Goal: Task Accomplishment & Management: Manage account settings

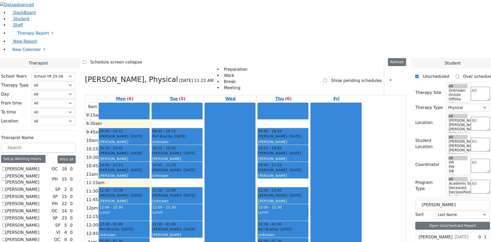
select select "212"
select select "2"
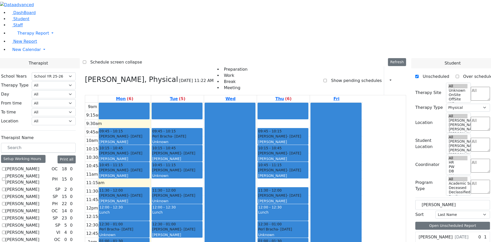
checkbox input "false"
select select
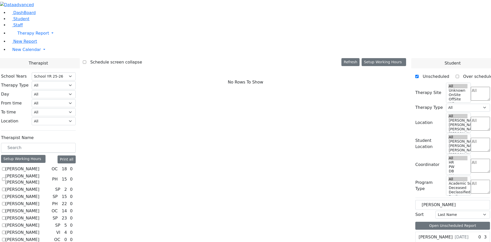
scroll to position [0, 0]
checkbox input "true"
select select "1"
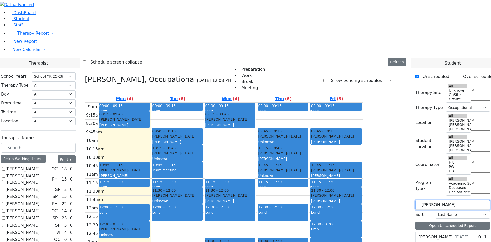
drag, startPoint x: 441, startPoint y: 86, endPoint x: 396, endPoint y: 92, distance: 45.7
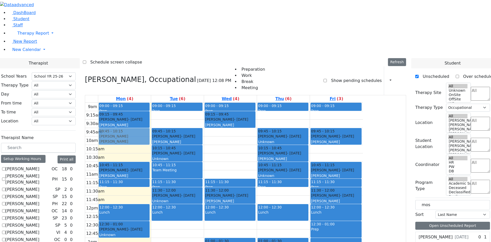
drag, startPoint x: 444, startPoint y: 174, endPoint x: 152, endPoint y: 65, distance: 311.5
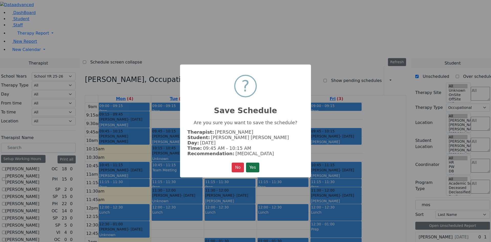
click at [257, 165] on button "Yes" at bounding box center [252, 168] width 13 height 10
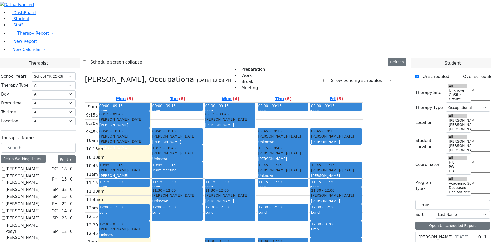
drag, startPoint x: 457, startPoint y: 174, endPoint x: 287, endPoint y: 58, distance: 206.1
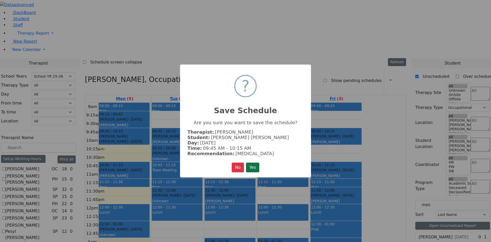
click at [252, 165] on button "Yes" at bounding box center [252, 168] width 13 height 10
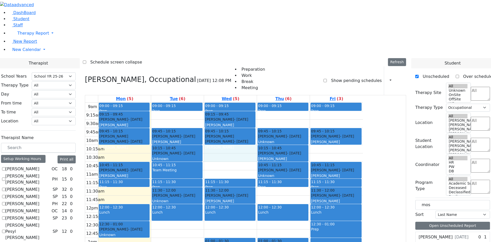
drag, startPoint x: 283, startPoint y: 78, endPoint x: 282, endPoint y: 84, distance: 6.6
click at [282, 103] on div "9am 9:15am 9:30am 9:45am 10am 10:15am 10:30am 10:45am 11am 11:15am 11:30am 11:4…" at bounding box center [224, 204] width 278 height 203
drag, startPoint x: 182, startPoint y: 76, endPoint x: 181, endPoint y: 86, distance: 10.3
click at [181, 103] on div "9am 9:15am 9:30am 9:45am 10am 10:15am 10:30am 10:45am 11am 11:15am 11:30am 11:4…" at bounding box center [224, 204] width 278 height 203
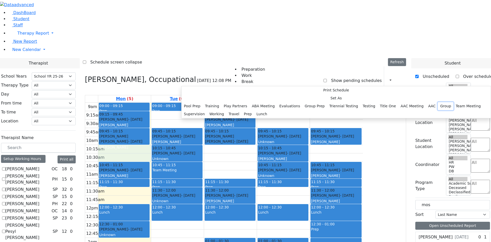
click at [438, 110] on button "Group" at bounding box center [446, 106] width 16 height 8
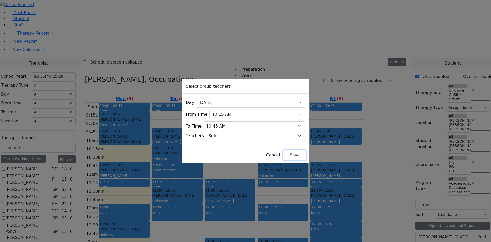
click at [284, 154] on button "Save" at bounding box center [295, 155] width 23 height 10
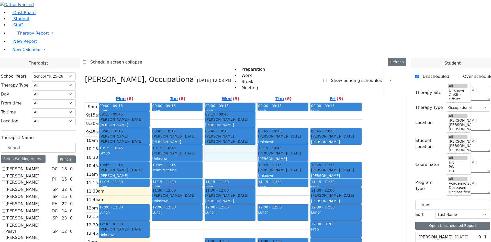
drag, startPoint x: 269, startPoint y: 77, endPoint x: 269, endPoint y: 83, distance: 6.1
click at [269, 103] on div "9am 9:15am 9:30am 9:45am 10am 10:15am 10:30am 10:45am 11am 11:15am 11:30am 11:4…" at bounding box center [224, 204] width 278 height 203
click at [363, 103] on div "9am 9:15am 9:30am 9:45am 10am 10:15am 10:30am 10:45am 11am 11:15am 11:30am 11:4…" at bounding box center [224, 204] width 278 height 203
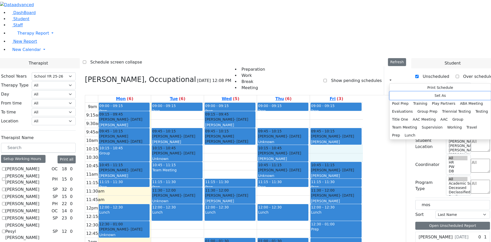
click at [410, 95] on button "Set As" at bounding box center [440, 96] width 101 height 8
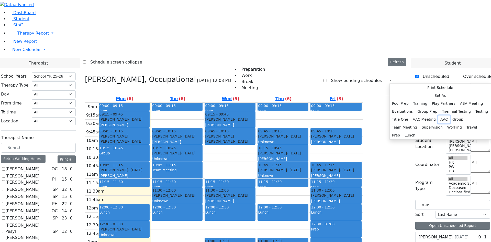
click at [450, 123] on button "AAC" at bounding box center [444, 119] width 12 height 8
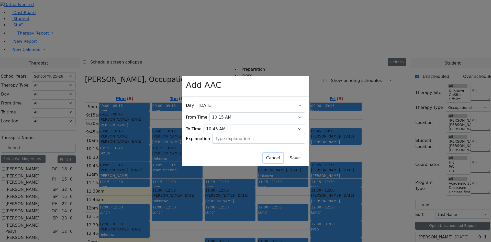
drag, startPoint x: 199, startPoint y: 155, endPoint x: 262, endPoint y: 137, distance: 65.7
click at [263, 154] on button "Cancel" at bounding box center [273, 158] width 20 height 10
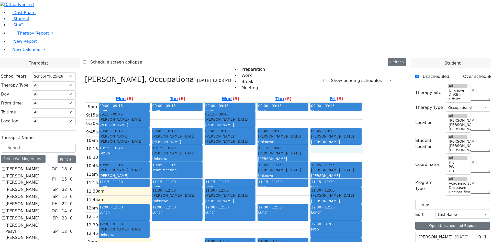
click at [363, 103] on div "9am 9:15am 9:30am 9:45am 10am 10:15am 10:30am 10:45am 11am 11:15am 11:30am 11:4…" at bounding box center [224, 204] width 278 height 203
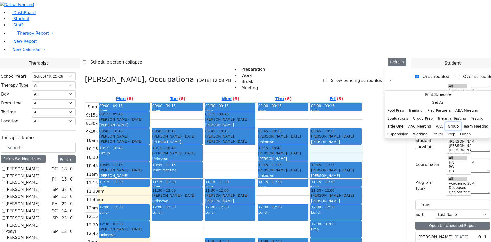
click at [446, 130] on button "Group" at bounding box center [454, 126] width 16 height 8
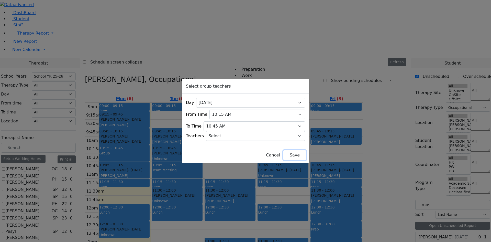
click at [287, 155] on button "Save" at bounding box center [295, 155] width 23 height 10
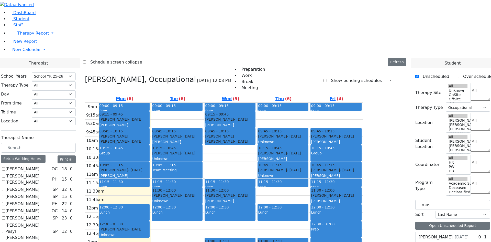
drag, startPoint x: 438, startPoint y: 175, endPoint x: 333, endPoint y: 46, distance: 166.8
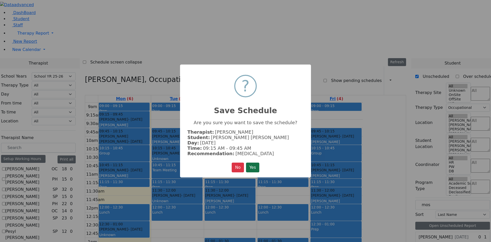
click at [257, 169] on button "Yes" at bounding box center [252, 168] width 13 height 10
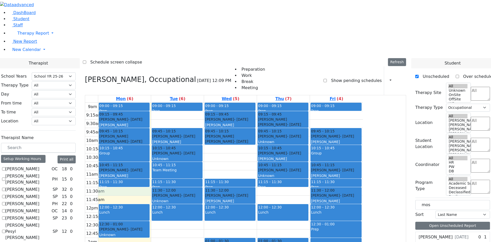
click at [183, 126] on div "9am 9:15am 9:30am 9:45am 10am 10:15am 10:30am 10:45am 11am 11:15am 11:30am 11:4…" at bounding box center [224, 204] width 278 height 203
drag, startPoint x: 443, startPoint y: 90, endPoint x: 382, endPoint y: 89, distance: 60.4
drag, startPoint x: 441, startPoint y: 188, endPoint x: 187, endPoint y: 117, distance: 264.0
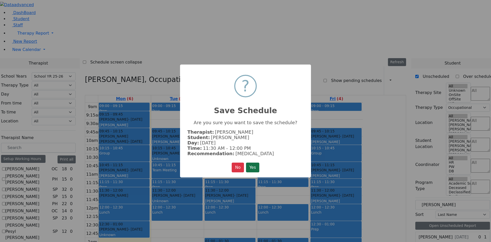
click at [258, 168] on button "Yes" at bounding box center [252, 168] width 13 height 10
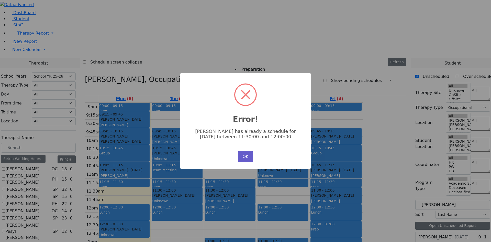
click at [245, 155] on button "OK" at bounding box center [245, 156] width 15 height 11
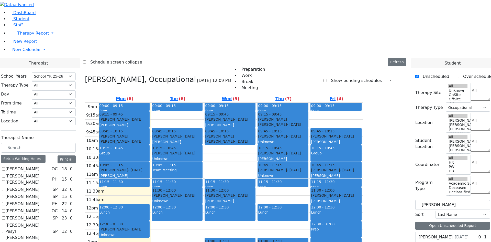
drag, startPoint x: 443, startPoint y: 179, endPoint x: 445, endPoint y: 181, distance: 3.0
drag, startPoint x: 442, startPoint y: 187, endPoint x: 295, endPoint y: 99, distance: 170.6
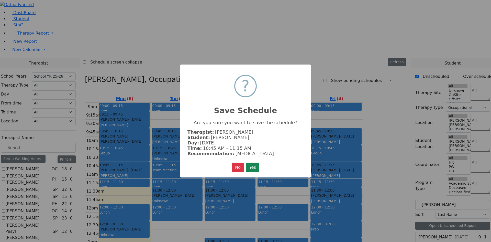
drag, startPoint x: 249, startPoint y: 165, endPoint x: 310, endPoint y: 172, distance: 60.9
click at [250, 165] on button "Yes" at bounding box center [252, 168] width 13 height 10
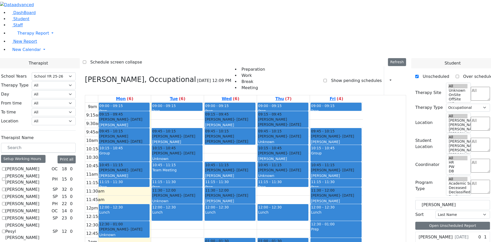
drag, startPoint x: 443, startPoint y: 188, endPoint x: 382, endPoint y: 45, distance: 156.3
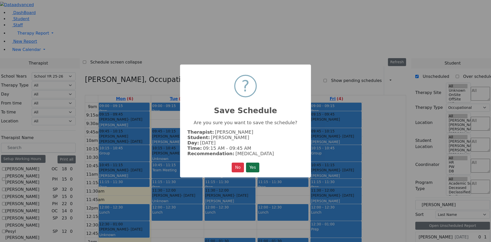
click at [254, 168] on button "Yes" at bounding box center [252, 168] width 13 height 10
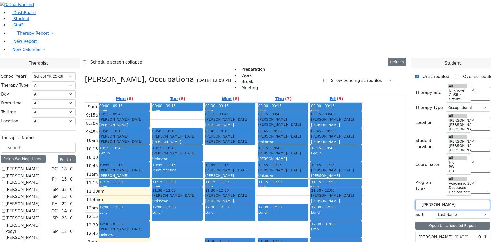
drag, startPoint x: 439, startPoint y: 88, endPoint x: 285, endPoint y: 86, distance: 153.8
type input "jacob"
drag, startPoint x: 443, startPoint y: 140, endPoint x: 234, endPoint y: 45, distance: 230.0
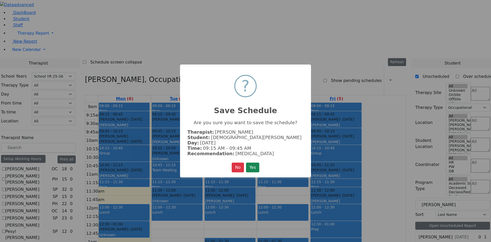
drag, startPoint x: 252, startPoint y: 167, endPoint x: 384, endPoint y: 140, distance: 135.0
click at [255, 167] on button "Yes" at bounding box center [252, 168] width 13 height 10
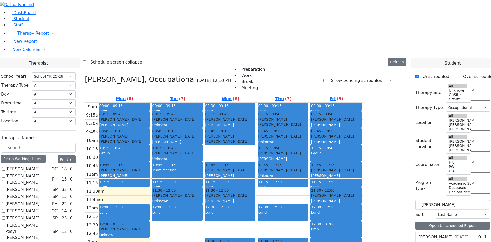
drag, startPoint x: 438, startPoint y: 137, endPoint x: 325, endPoint y: 117, distance: 115.6
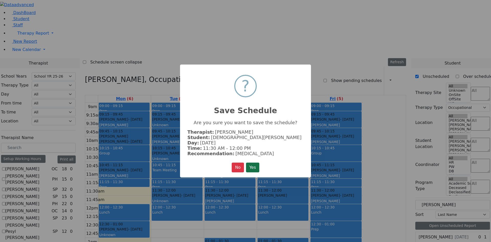
drag, startPoint x: 248, startPoint y: 166, endPoint x: 263, endPoint y: 163, distance: 15.5
click at [249, 166] on button "Yes" at bounding box center [252, 168] width 13 height 10
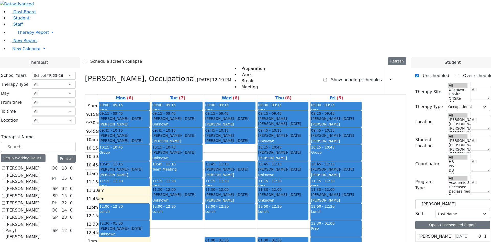
scroll to position [58, 0]
checkbox input "false"
select select
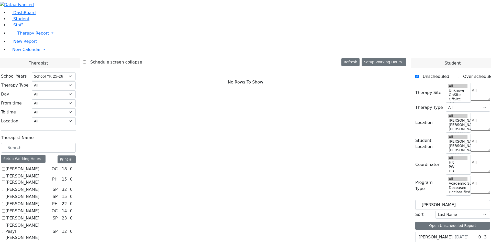
checkbox input "true"
select select "2"
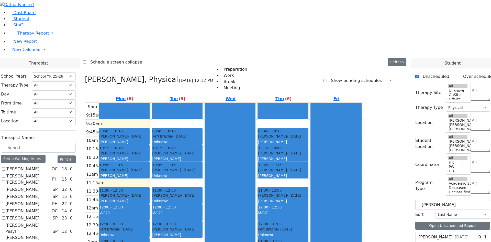
scroll to position [365, 0]
checkbox input "true"
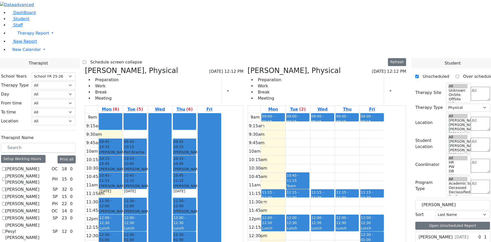
scroll to position [58, 0]
checkbox input "false"
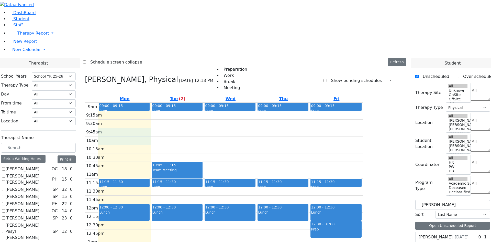
drag, startPoint x: 158, startPoint y: 59, endPoint x: 156, endPoint y: 69, distance: 10.1
click at [156, 103] on div "9am 9:15am 9:30am 9:45am 10am 10:15am 10:30am 10:45am 11am 11:15am 11:30am 11:4…" at bounding box center [224, 204] width 278 height 203
drag, startPoint x: 162, startPoint y: 60, endPoint x: 159, endPoint y: 68, distance: 7.8
click at [159, 103] on div "9am 9:15am 9:30am 9:45am 10am 10:15am 10:30am 10:45am 11am 11:15am 11:30am 11:4…" at bounding box center [224, 204] width 278 height 203
click at [477, 211] on select "Last Name First Name" at bounding box center [463, 215] width 55 height 8
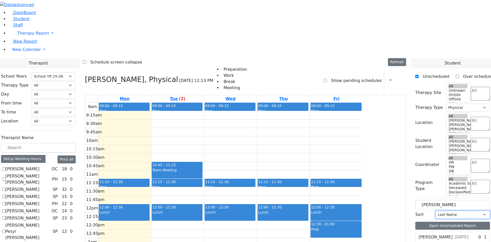
click at [462, 211] on select "Last Name First Name" at bounding box center [463, 215] width 55 height 8
drag, startPoint x: 445, startPoint y: 89, endPoint x: 334, endPoint y: 88, distance: 110.8
click at [436, 200] on input "text" at bounding box center [453, 205] width 75 height 10
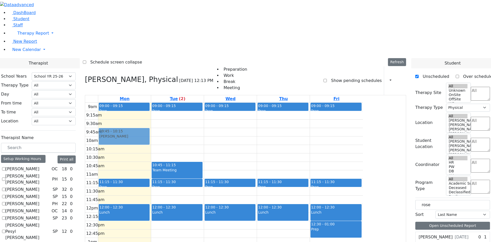
drag, startPoint x: 440, startPoint y: 144, endPoint x: 162, endPoint y: 65, distance: 288.5
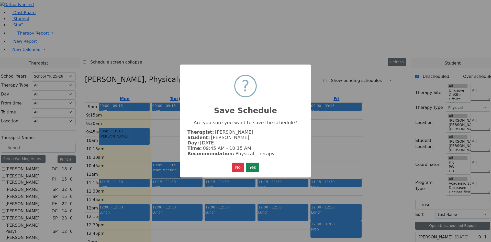
drag, startPoint x: 253, startPoint y: 169, endPoint x: 258, endPoint y: 162, distance: 8.6
click at [254, 168] on button "Yes" at bounding box center [252, 168] width 13 height 10
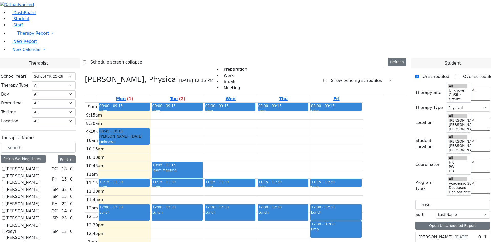
drag, startPoint x: 437, startPoint y: 141, endPoint x: 286, endPoint y: 97, distance: 156.6
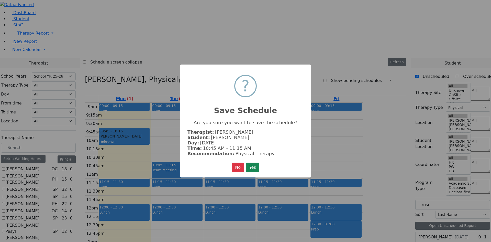
drag, startPoint x: 250, startPoint y: 170, endPoint x: 257, endPoint y: 167, distance: 7.3
click at [250, 170] on button "Yes" at bounding box center [252, 168] width 13 height 10
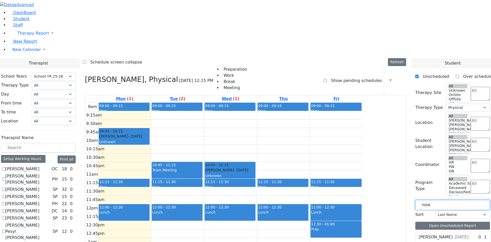
drag, startPoint x: 440, startPoint y: 89, endPoint x: 383, endPoint y: 86, distance: 57.7
type input "moshe"
click at [429, 232] on div "Jacobowitz Moshe 6/1/2019" at bounding box center [443, 237] width 55 height 10
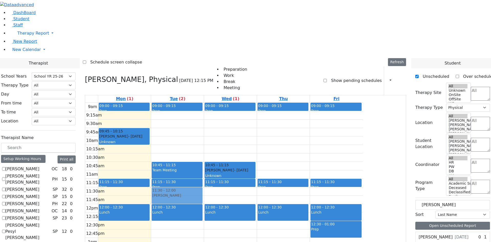
drag, startPoint x: 436, startPoint y: 131, endPoint x: 218, endPoint y: 116, distance: 218.5
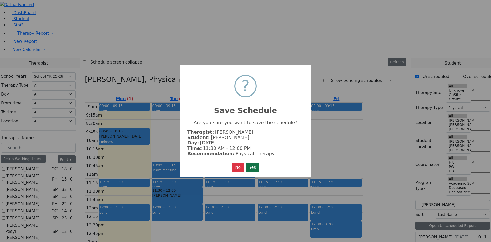
drag, startPoint x: 256, startPoint y: 169, endPoint x: 322, endPoint y: 160, distance: 66.2
click at [256, 169] on button "Yes" at bounding box center [252, 168] width 13 height 10
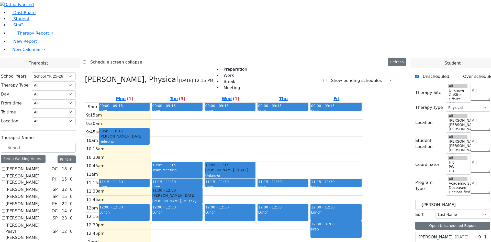
click at [444, 234] on div "Jacobowitz Moshe 6/1/2019" at bounding box center [444, 237] width 50 height 6
drag, startPoint x: 437, startPoint y: 130, endPoint x: 330, endPoint y: 151, distance: 109.5
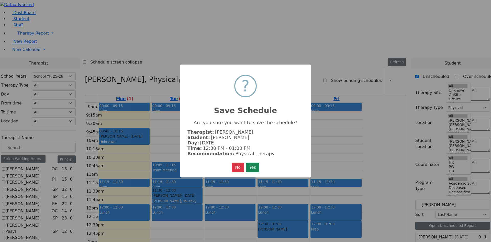
click at [254, 166] on button "Yes" at bounding box center [252, 168] width 13 height 10
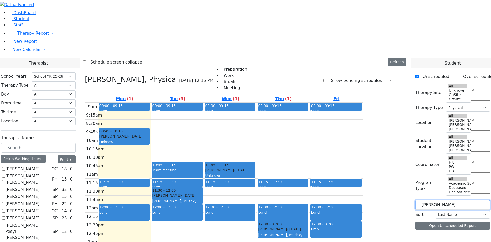
drag, startPoint x: 445, startPoint y: 89, endPoint x: 364, endPoint y: 83, distance: 81.6
click at [450, 232] on div "Biener Chana 12/7/2019" at bounding box center [443, 237] width 55 height 10
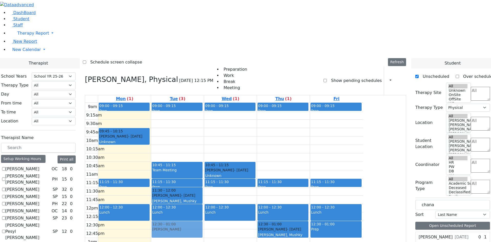
drag, startPoint x: 456, startPoint y: 130, endPoint x: 231, endPoint y: 155, distance: 226.3
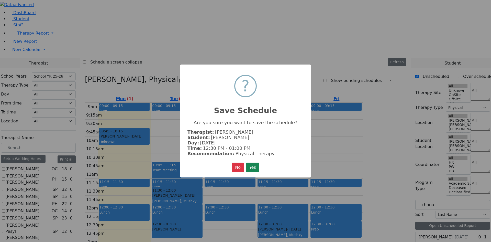
click at [248, 167] on button "Yes" at bounding box center [252, 168] width 13 height 10
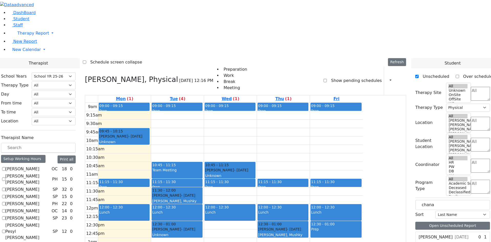
click at [449, 232] on div "Biener Chana 12/7/2019" at bounding box center [443, 237] width 55 height 10
drag, startPoint x: 442, startPoint y: 130, endPoint x: 327, endPoint y: 173, distance: 122.8
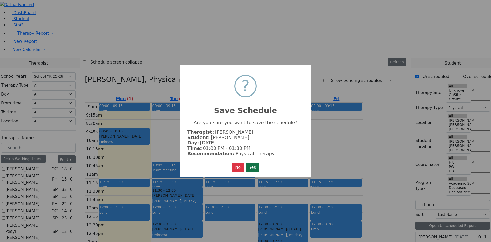
click at [252, 165] on button "Yes" at bounding box center [252, 168] width 13 height 10
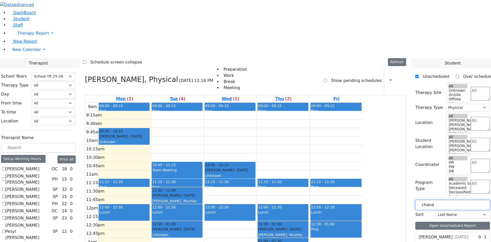
drag, startPoint x: 370, startPoint y: 80, endPoint x: 316, endPoint y: 79, distance: 54.0
click at [439, 234] on label "[PERSON_NAME]" at bounding box center [436, 237] width 34 height 6
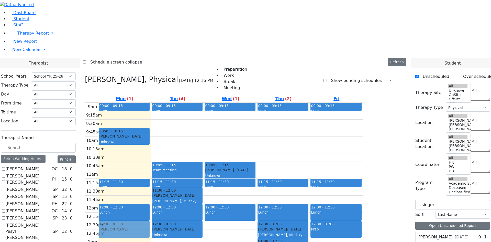
drag, startPoint x: 438, startPoint y: 132, endPoint x: 174, endPoint y: 139, distance: 264.0
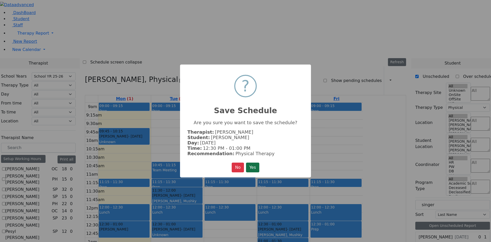
click at [255, 169] on button "Yes" at bounding box center [252, 168] width 13 height 10
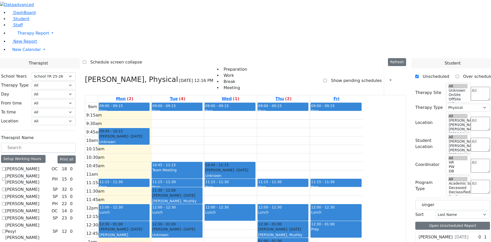
click at [442, 234] on label "[PERSON_NAME]" at bounding box center [436, 237] width 34 height 6
drag, startPoint x: 441, startPoint y: 130, endPoint x: 373, endPoint y: 122, distance: 68.3
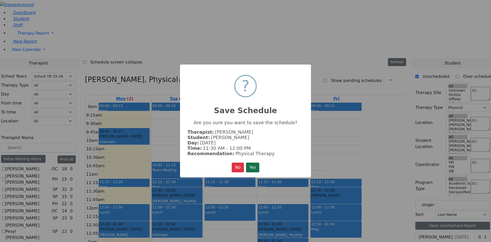
click at [250, 167] on button "Yes" at bounding box center [252, 168] width 13 height 10
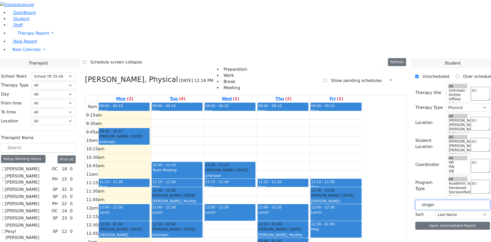
drag, startPoint x: 432, startPoint y: 87, endPoint x: 374, endPoint y: 85, distance: 57.9
click at [442, 234] on label "[PERSON_NAME]" at bounding box center [436, 237] width 34 height 6
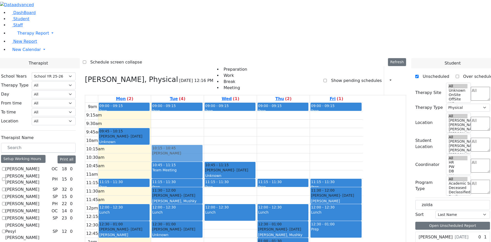
drag, startPoint x: 435, startPoint y: 129, endPoint x: 227, endPoint y: 79, distance: 213.8
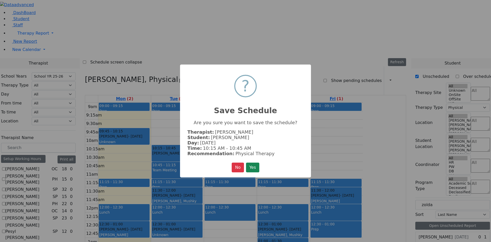
drag, startPoint x: 254, startPoint y: 167, endPoint x: 257, endPoint y: 165, distance: 3.7
click at [254, 167] on button "Yes" at bounding box center [252, 168] width 13 height 10
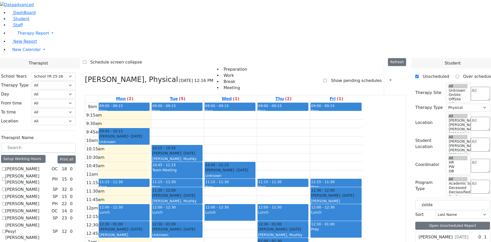
click at [448, 234] on div "Zoldan Yida 11/27/2018" at bounding box center [444, 237] width 50 height 6
drag, startPoint x: 441, startPoint y: 130, endPoint x: 370, endPoint y: 92, distance: 81.3
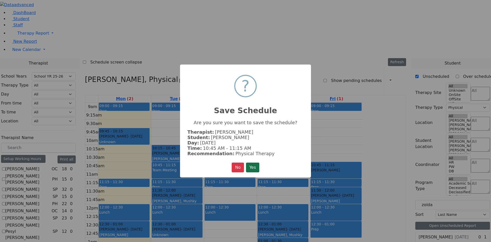
drag, startPoint x: 249, startPoint y: 168, endPoint x: 252, endPoint y: 164, distance: 5.3
click at [250, 167] on button "Yes" at bounding box center [252, 168] width 13 height 10
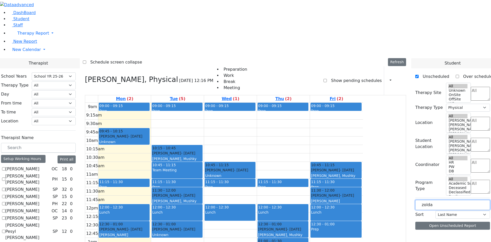
drag, startPoint x: 431, startPoint y: 85, endPoint x: 313, endPoint y: 76, distance: 117.8
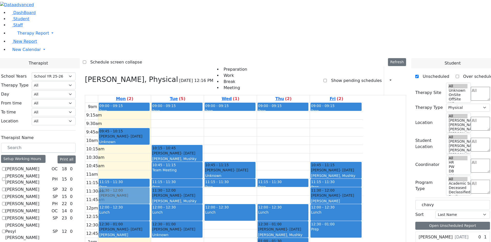
drag, startPoint x: 443, startPoint y: 140, endPoint x: 184, endPoint y: 122, distance: 260.1
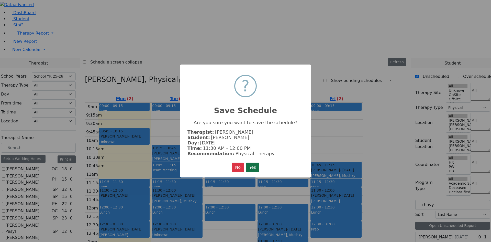
click at [253, 166] on button "Yes" at bounding box center [252, 168] width 13 height 10
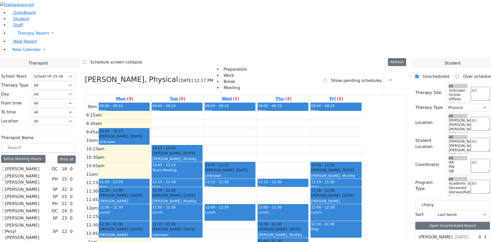
click at [443, 234] on label "Friedrich Chavy" at bounding box center [436, 237] width 34 height 6
drag, startPoint x: 437, startPoint y: 141, endPoint x: 333, endPoint y: 82, distance: 118.6
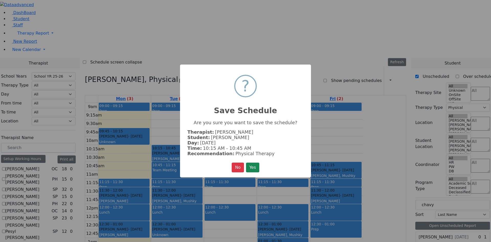
drag, startPoint x: 258, startPoint y: 163, endPoint x: 264, endPoint y: 162, distance: 5.7
click at [260, 164] on button "Yes" at bounding box center [252, 168] width 13 height 10
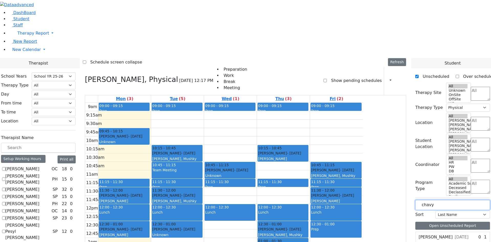
click at [436, 200] on input "chavy" at bounding box center [453, 205] width 75 height 10
click at [450, 200] on input "chavy" at bounding box center [453, 205] width 75 height 10
click at [449, 200] on input "chavy" at bounding box center [453, 205] width 75 height 10
type input "c"
type input "nuche"
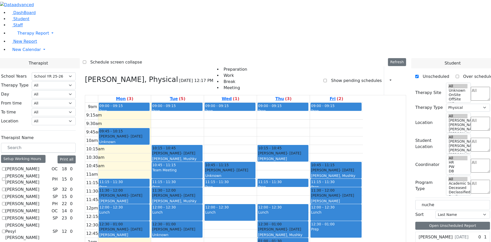
click at [418, 237] on span at bounding box center [418, 237] width 0 height 0
drag, startPoint x: 434, startPoint y: 132, endPoint x: 283, endPoint y: 152, distance: 152.9
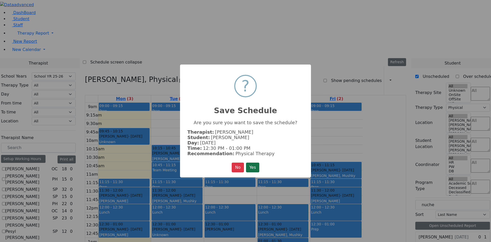
click at [255, 169] on button "Yes" at bounding box center [252, 168] width 13 height 10
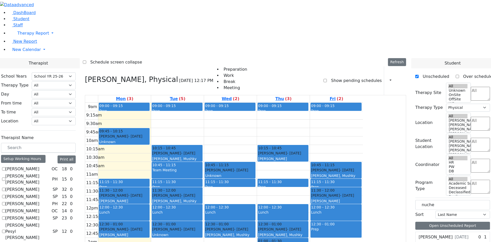
click at [447, 234] on div "Fischman Nuchem 11/17/2018" at bounding box center [444, 237] width 50 height 6
drag, startPoint x: 436, startPoint y: 131, endPoint x: 162, endPoint y: 170, distance: 276.4
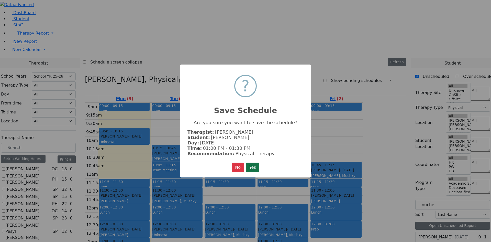
click at [248, 168] on button "Yes" at bounding box center [252, 168] width 13 height 10
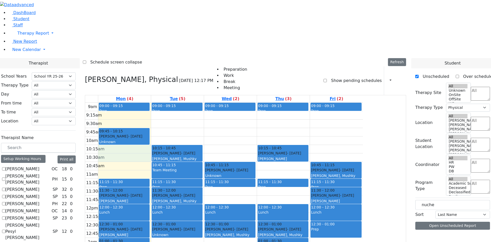
drag, startPoint x: 161, startPoint y: 79, endPoint x: 161, endPoint y: 83, distance: 3.9
click at [161, 103] on div "9am 9:15am 9:30am 9:45am 10am 10:15am 10:30am 10:45am 11am 11:15am 11:30am 11:4…" at bounding box center [224, 204] width 278 height 203
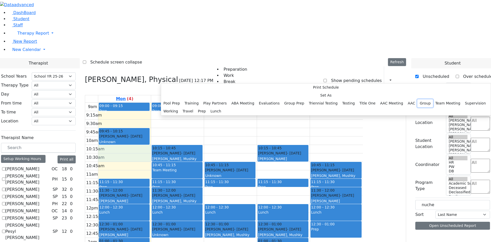
click at [418, 107] on button "Group" at bounding box center [426, 103] width 16 height 8
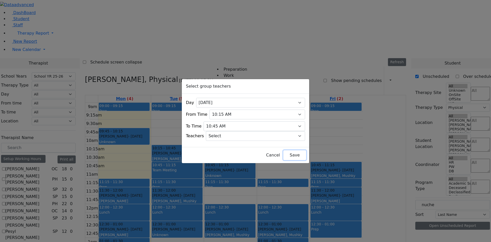
click at [284, 153] on button "Save" at bounding box center [295, 155] width 23 height 10
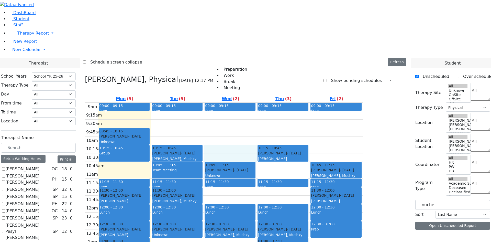
drag, startPoint x: 280, startPoint y: 80, endPoint x: 280, endPoint y: 83, distance: 3.1
click at [280, 103] on div "9am 9:15am 9:30am 9:45am 10am 10:15am 10:30am 10:45am 11am 11:15am 11:30am 11:4…" at bounding box center [224, 204] width 278 height 203
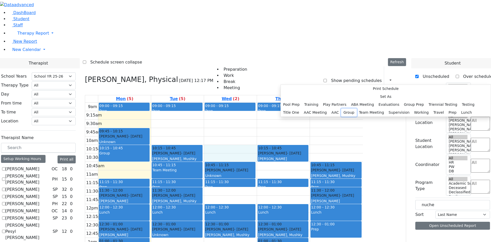
click at [349, 116] on button "Group" at bounding box center [349, 113] width 16 height 8
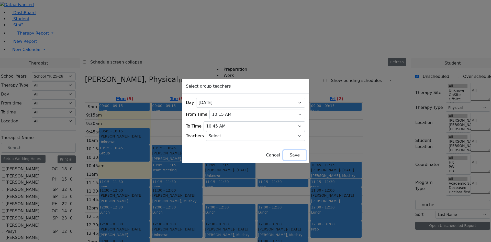
click at [284, 155] on button "Save" at bounding box center [295, 155] width 23 height 10
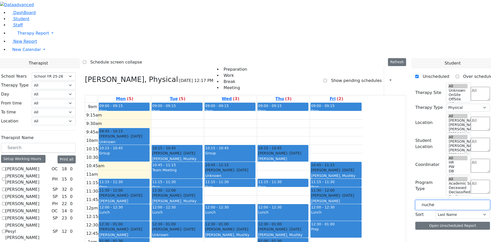
drag, startPoint x: 445, startPoint y: 85, endPoint x: 388, endPoint y: 88, distance: 56.3
click at [434, 200] on input "text" at bounding box center [453, 205] width 75 height 10
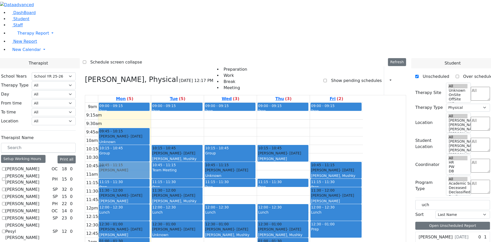
drag, startPoint x: 435, startPoint y: 140, endPoint x: 200, endPoint y: 98, distance: 239.1
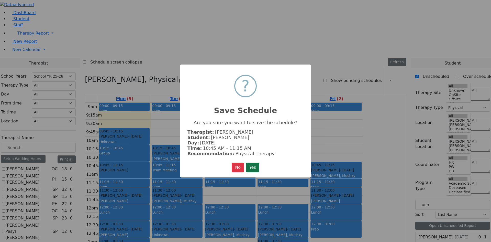
click at [254, 167] on button "Yes" at bounding box center [252, 168] width 13 height 10
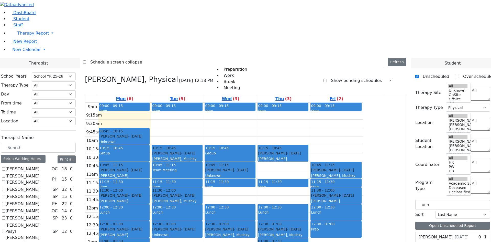
drag, startPoint x: 443, startPoint y: 139, endPoint x: 341, endPoint y: 124, distance: 103.0
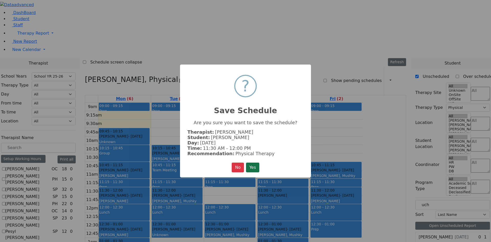
click at [252, 163] on button "Yes" at bounding box center [252, 168] width 13 height 10
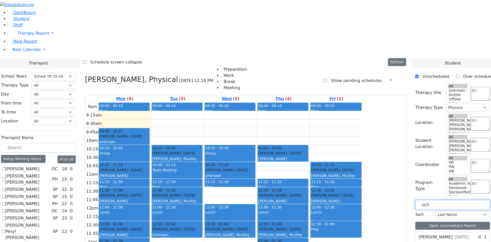
drag, startPoint x: 442, startPoint y: 89, endPoint x: 372, endPoint y: 87, distance: 69.6
type input "raf"
click at [450, 232] on div "Loeb Rafuel 4/14/2020" at bounding box center [443, 237] width 55 height 10
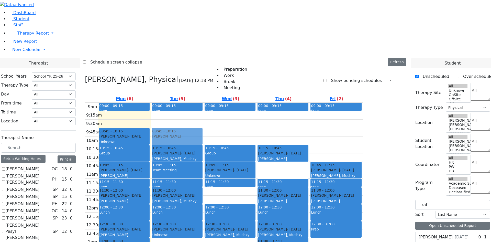
drag, startPoint x: 447, startPoint y: 131, endPoint x: 233, endPoint y: 62, distance: 224.4
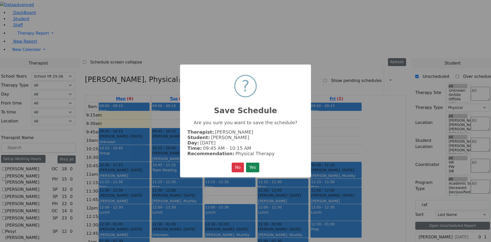
click at [254, 164] on button "Yes" at bounding box center [252, 168] width 13 height 10
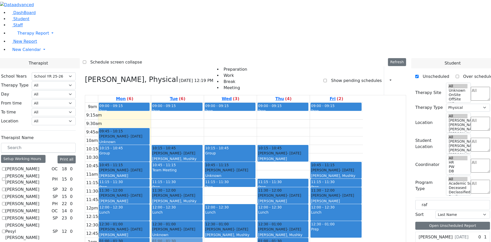
drag, startPoint x: 220, startPoint y: 63, endPoint x: 226, endPoint y: 174, distance: 110.7
click at [204, 174] on div "09:00 - 09:15 Prep 09:45 - 10:15 Loeb Rafuel - 04/14/2020 Litzman, Shterna 10:1…" at bounding box center [177, 204] width 53 height 203
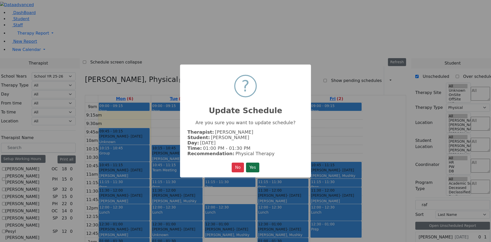
click at [247, 166] on button "Yes" at bounding box center [252, 168] width 13 height 10
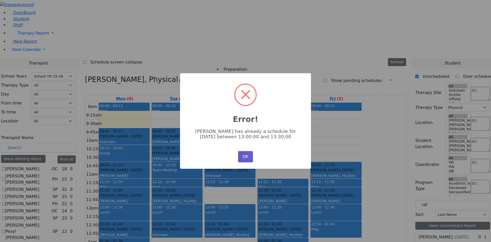
click at [243, 154] on button "OK" at bounding box center [245, 156] width 15 height 11
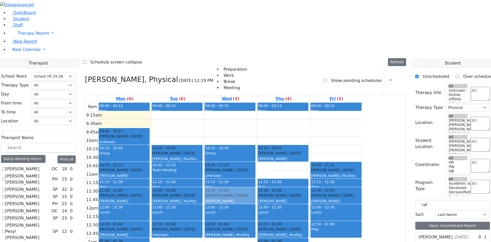
drag, startPoint x: 224, startPoint y: 69, endPoint x: 260, endPoint y: 128, distance: 68.8
click at [260, 128] on tr "09:00 - 09:15 Prep 09:45 - 10:15 Rosenberg Shimon - 03/10/2022 Unknown 10:15 - …" at bounding box center [224, 204] width 278 height 203
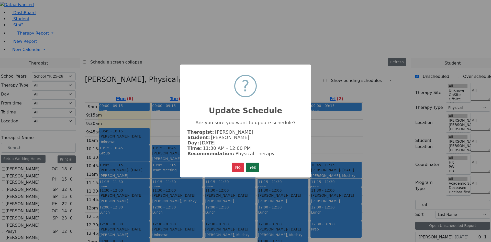
click at [256, 166] on button "Yes" at bounding box center [252, 168] width 13 height 10
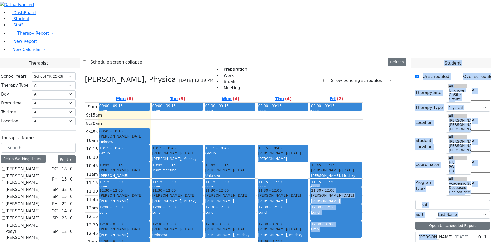
drag, startPoint x: 441, startPoint y: 117, endPoint x: 425, endPoint y: 113, distance: 17.3
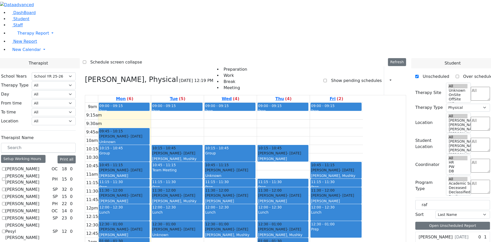
click at [455, 232] on div "Loeb Rafuel 4/14/2020 0 1 Physical Therapy Weekly" at bounding box center [453, 238] width 75 height 12
click at [440, 234] on label "[PERSON_NAME]" at bounding box center [436, 237] width 34 height 6
drag, startPoint x: 432, startPoint y: 127, endPoint x: 369, endPoint y: 82, distance: 77.3
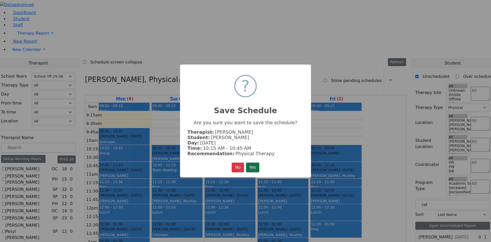
click at [260, 163] on button "Yes" at bounding box center [252, 168] width 13 height 10
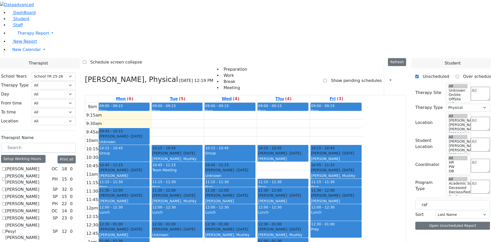
scroll to position [379, 0]
checkbox input "true"
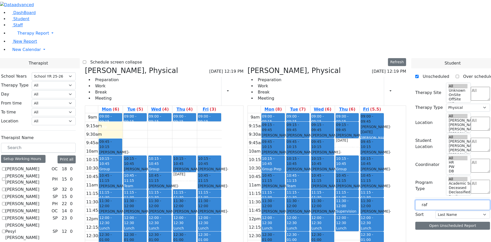
drag, startPoint x: 439, startPoint y: 85, endPoint x: 399, endPoint y: 83, distance: 40.0
type input "ost"
click at [441, 232] on div "Ostreicher Jacob 1/21/2021" at bounding box center [443, 237] width 55 height 10
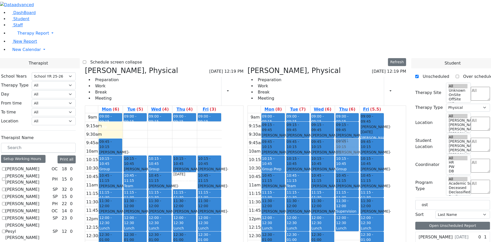
drag, startPoint x: 433, startPoint y: 131, endPoint x: 375, endPoint y: 70, distance: 83.3
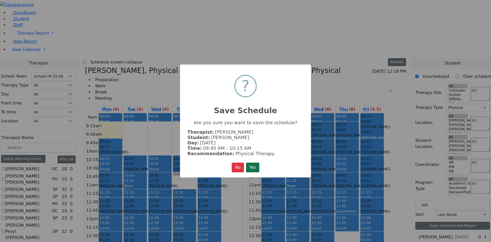
click at [253, 163] on button "Yes" at bounding box center [252, 168] width 13 height 10
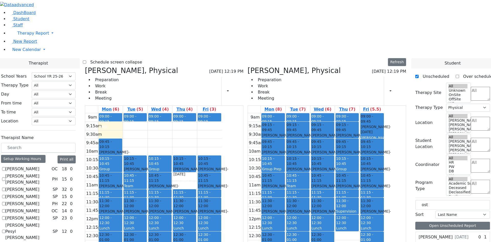
click at [461, 234] on div "Ostreicher Jacob 1/21/2021" at bounding box center [444, 237] width 50 height 6
drag, startPoint x: 452, startPoint y: 129, endPoint x: 326, endPoint y: 197, distance: 142.4
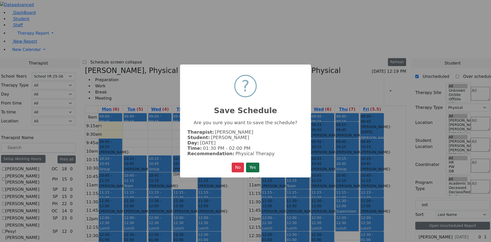
click at [250, 169] on button "Yes" at bounding box center [252, 168] width 13 height 10
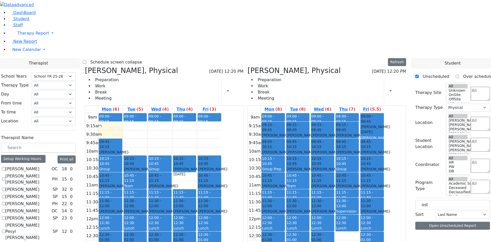
scroll to position [72, 0]
checkbox input "true"
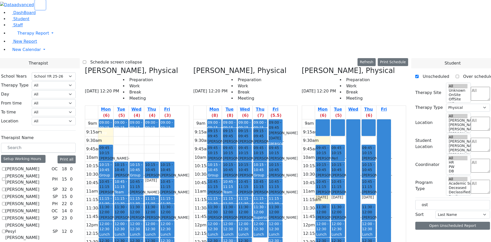
click at [46, 9] on button "button" at bounding box center [40, 5] width 10 height 10
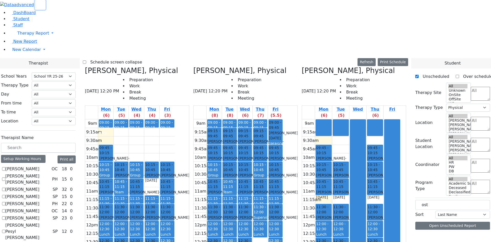
drag, startPoint x: 345, startPoint y: 64, endPoint x: 344, endPoint y: 170, distance: 105.7
click at [344, 171] on div "09:45 - 10:15 Perl Bracha - 07/12/2021 Unknown 10:15 - 10:45 Appel Jacob - 05/3…" at bounding box center [340, 220] width 17 height 203
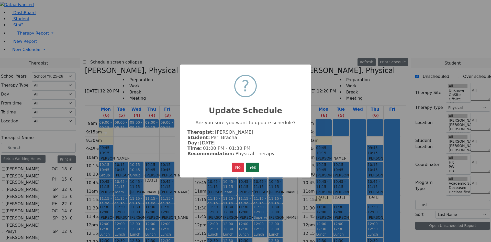
click at [258, 168] on button "Yes" at bounding box center [252, 168] width 13 height 10
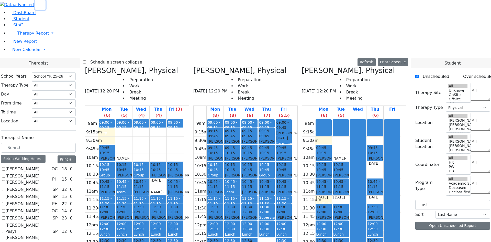
drag, startPoint x: 379, startPoint y: 79, endPoint x: 378, endPoint y: 187, distance: 107.7
click at [378, 187] on div "09:45 - 10:15 Gottesman Dina - 11/16/2021 Ptalis, Aliza 10:15 - 10:45 Zwiebel M…" at bounding box center [375, 220] width 17 height 203
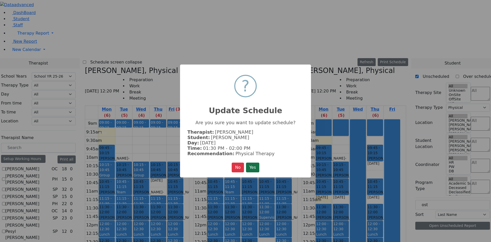
click at [252, 164] on button "Yes" at bounding box center [252, 168] width 13 height 10
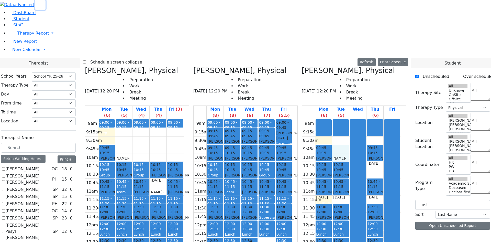
drag, startPoint x: 345, startPoint y: 60, endPoint x: 344, endPoint y: 65, distance: 4.7
click at [344, 119] on div "9am 9:15am 9:30am 9:45am 10am 10:15am 10:30am 10:45am 11am 11:15am 11:30am 11:4…" at bounding box center [351, 220] width 99 height 203
drag, startPoint x: 405, startPoint y: 87, endPoint x: 395, endPoint y: 87, distance: 10.0
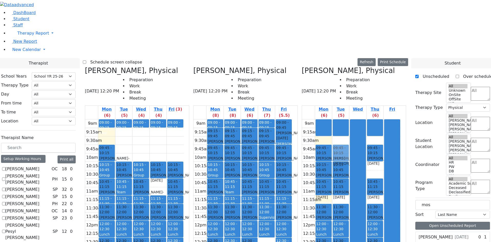
drag, startPoint x: 447, startPoint y: 152, endPoint x: 349, endPoint y: 62, distance: 133.1
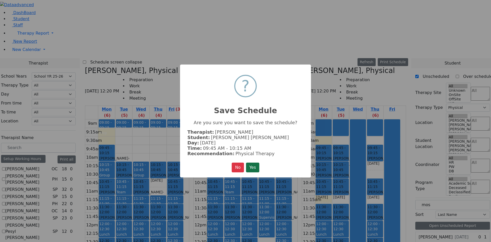
click at [255, 165] on button "Yes" at bounding box center [252, 168] width 13 height 10
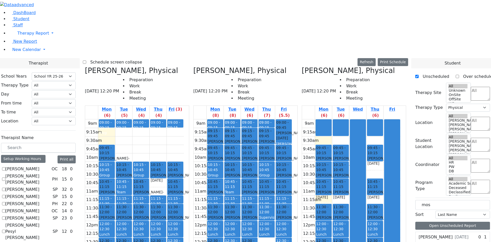
drag, startPoint x: 447, startPoint y: 152, endPoint x: 382, endPoint y: 79, distance: 97.7
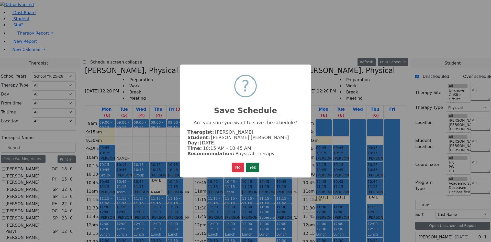
click at [255, 165] on button "Yes" at bounding box center [252, 168] width 13 height 10
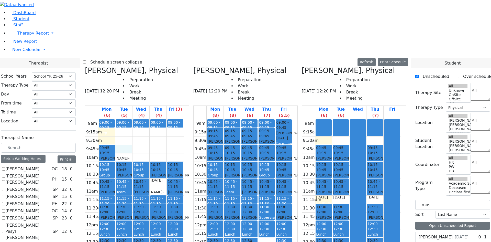
click at [141, 119] on div "9am 9:15am 9:30am 9:45am 10am 10:15am 10:30am 10:45am 11am 11:15am 11:30am 11:4…" at bounding box center [134, 220] width 99 height 203
click at [136, 119] on div "9am 9:15am 9:30am 9:45am 10am 10:15am 10:30am 10:45am 11am 11:15am 11:30am 11:4…" at bounding box center [134, 220] width 99 height 203
drag, startPoint x: 434, startPoint y: 89, endPoint x: 385, endPoint y: 83, distance: 49.3
click at [424, 232] on div "Werzberger Yachi 5/25/2021" at bounding box center [443, 237] width 55 height 10
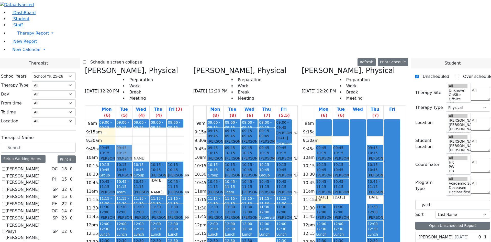
drag, startPoint x: 435, startPoint y: 129, endPoint x: 139, endPoint y: 59, distance: 304.0
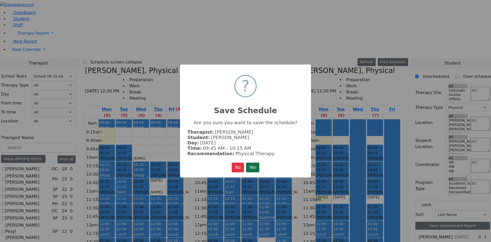
click at [251, 163] on button "Yes" at bounding box center [252, 168] width 13 height 10
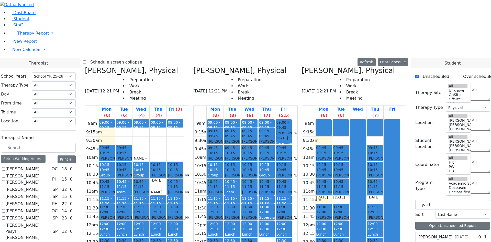
click at [447, 234] on label "Werzberger Yachi" at bounding box center [436, 237] width 34 height 6
drag, startPoint x: 430, startPoint y: 131, endPoint x: 171, endPoint y: 45, distance: 272.5
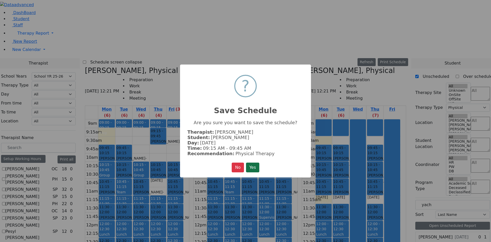
click at [248, 163] on button "Yes" at bounding box center [252, 168] width 13 height 10
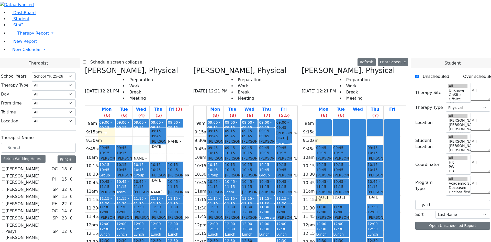
click at [157, 119] on div "9am 9:15am 9:30am 9:45am 10am 10:15am 10:30am 10:45am 11am 11:15am 11:30am 11:4…" at bounding box center [134, 220] width 99 height 203
drag, startPoint x: 434, startPoint y: 85, endPoint x: 385, endPoint y: 87, distance: 49.4
drag, startPoint x: 444, startPoint y: 186, endPoint x: 155, endPoint y: 61, distance: 315.5
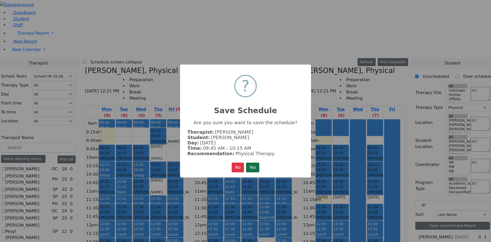
click at [249, 167] on button "Yes" at bounding box center [252, 168] width 13 height 10
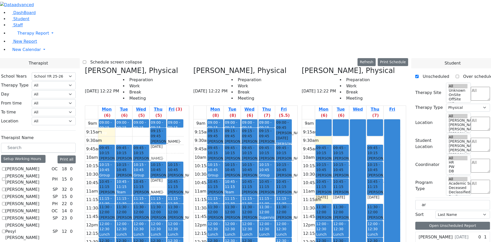
drag, startPoint x: 440, startPoint y: 187, endPoint x: 178, endPoint y: 185, distance: 261.6
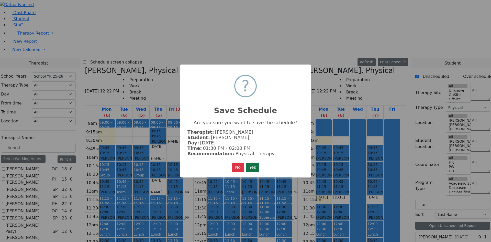
click at [255, 167] on button "Yes" at bounding box center [252, 168] width 13 height 10
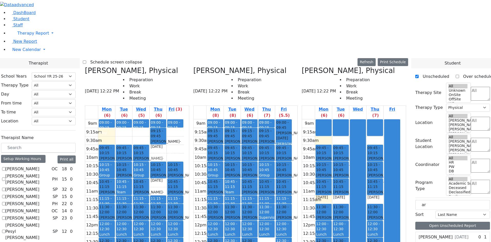
drag, startPoint x: 138, startPoint y: 167, endPoint x: 137, endPoint y: 177, distance: 10.2
click at [137, 177] on div "9am 9:15am 9:30am 9:45am 10am 10:15am 10:30am 10:45am 11am 11:15am 11:30am 11:4…" at bounding box center [134, 220] width 99 height 203
click at [456, 232] on div "Weberman Chaya 12/8/2021" at bounding box center [443, 237] width 55 height 10
drag, startPoint x: 442, startPoint y: 132, endPoint x: 146, endPoint y: 169, distance: 297.7
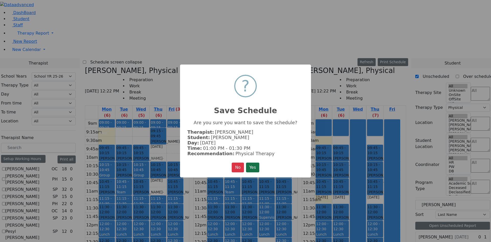
click at [255, 167] on button "Yes" at bounding box center [252, 168] width 13 height 10
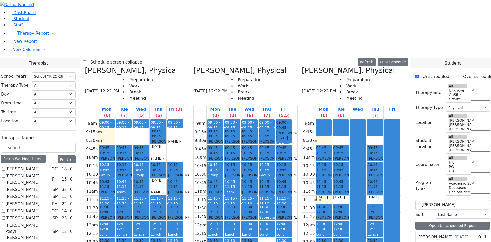
click at [452, 232] on div "Weberman Chaya 12/8/2021" at bounding box center [443, 237] width 55 height 10
drag, startPoint x: 448, startPoint y: 129, endPoint x: 174, endPoint y: 60, distance: 282.7
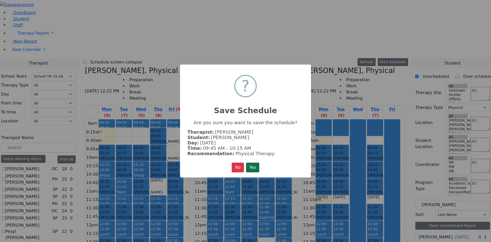
click at [256, 165] on button "Yes" at bounding box center [252, 168] width 13 height 10
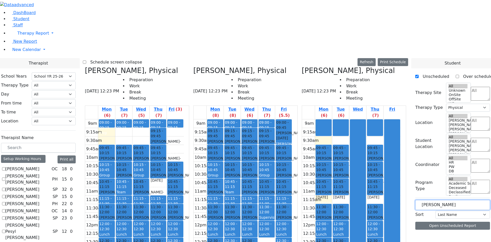
drag, startPoint x: 427, startPoint y: 86, endPoint x: 381, endPoint y: 82, distance: 45.9
type input "rot"
click at [427, 234] on label "Rotenberg Simcha" at bounding box center [436, 237] width 34 height 6
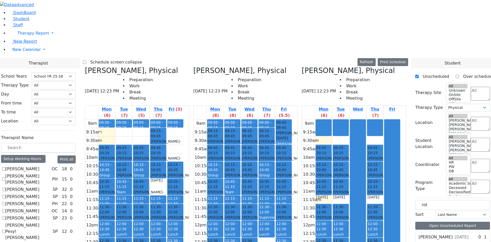
drag, startPoint x: 429, startPoint y: 132, endPoint x: 227, endPoint y: 183, distance: 209.1
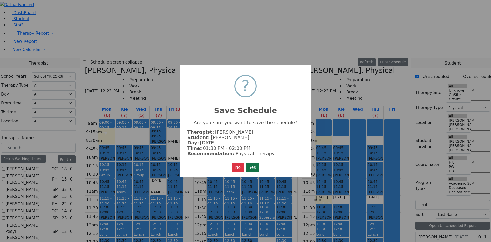
click at [253, 167] on button "Yes" at bounding box center [252, 168] width 13 height 10
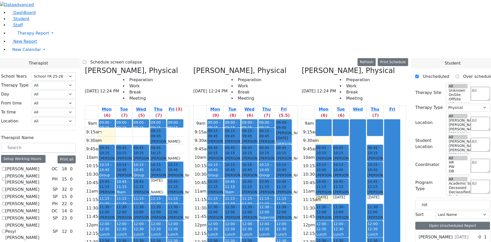
click at [436, 234] on label "Rotenberg Simcha" at bounding box center [436, 237] width 34 height 6
drag, startPoint x: 433, startPoint y: 130, endPoint x: 263, endPoint y: 165, distance: 173.6
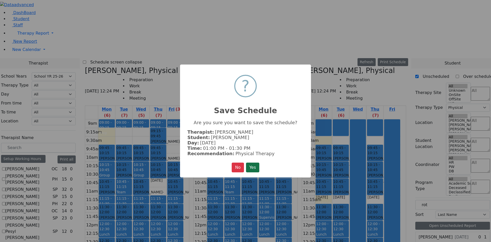
click at [256, 167] on button "Yes" at bounding box center [252, 168] width 13 height 10
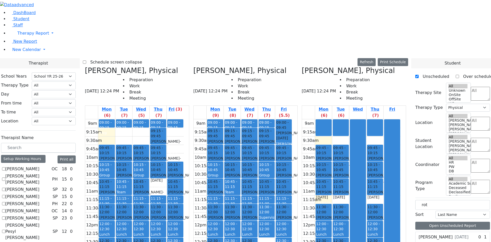
click at [449, 232] on div "Rotenberg Simcha 1/5/2021" at bounding box center [443, 237] width 55 height 10
drag, startPoint x: 446, startPoint y: 129, endPoint x: 277, endPoint y: 155, distance: 171.0
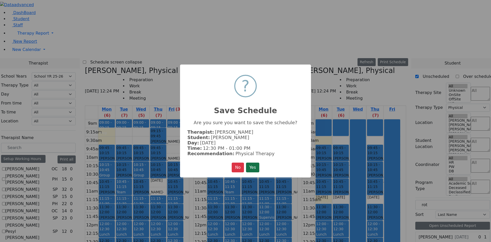
click at [259, 164] on button "Yes" at bounding box center [252, 168] width 13 height 10
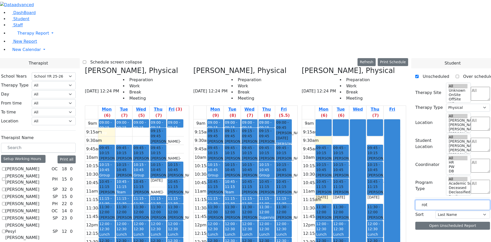
drag, startPoint x: 433, startPoint y: 85, endPoint x: 390, endPoint y: 91, distance: 43.9
drag, startPoint x: 330, startPoint y: 184, endPoint x: 330, endPoint y: 189, distance: 4.9
click at [330, 191] on div "9am 9:15am 9:30am 9:45am 10am 10:15am 10:30am 10:45am 11am 11:15am 11:30am 11:4…" at bounding box center [351, 220] width 99 height 203
click at [444, 232] on div "Parnes Sara 11/23/2019" at bounding box center [443, 237] width 55 height 10
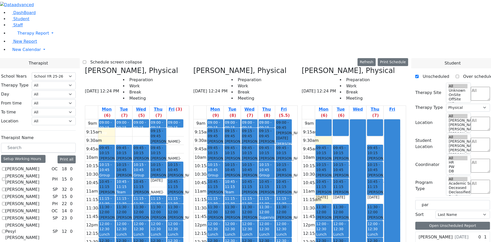
drag, startPoint x: 439, startPoint y: 129, endPoint x: 331, endPoint y: 181, distance: 120.6
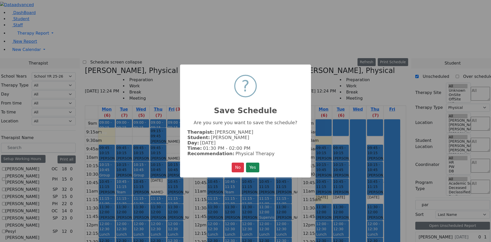
drag, startPoint x: 255, startPoint y: 165, endPoint x: 405, endPoint y: 150, distance: 150.8
click at [260, 166] on button "Yes" at bounding box center [252, 168] width 13 height 10
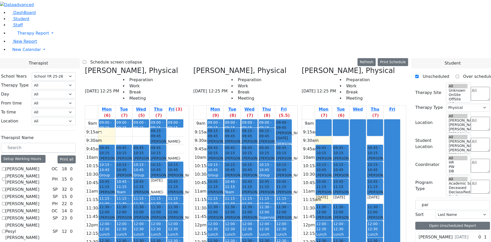
click at [441, 232] on div "Parnes Sara 11/23/2019" at bounding box center [443, 237] width 55 height 10
drag, startPoint x: 432, startPoint y: 139, endPoint x: 347, endPoint y: 185, distance: 97.0
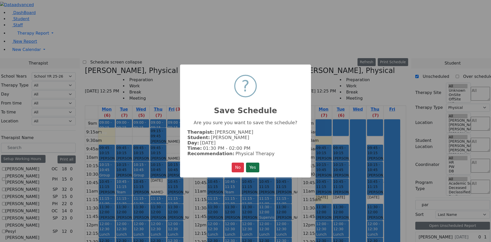
click at [256, 166] on button "Yes" at bounding box center [252, 168] width 13 height 10
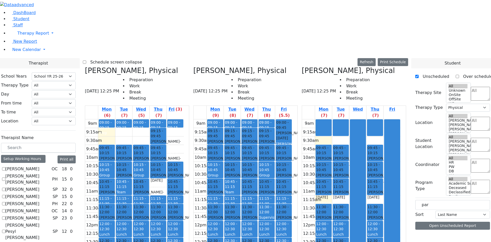
drag, startPoint x: 121, startPoint y: 185, endPoint x: 121, endPoint y: 189, distance: 4.6
click at [121, 191] on div "9am 9:15am 9:30am 9:45am 10am 10:15am 10:30am 10:45am 11am 11:15am 11:30am 11:4…" at bounding box center [134, 220] width 99 height 203
drag, startPoint x: 437, startPoint y: 91, endPoint x: 394, endPoint y: 88, distance: 43.1
type input "esther"
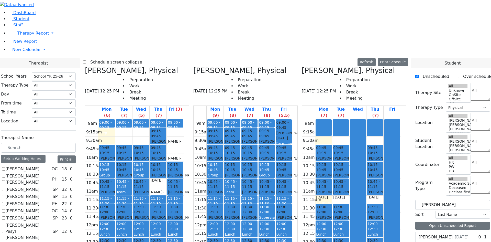
click at [429, 234] on label "Klein Esther" at bounding box center [436, 237] width 34 height 6
drag, startPoint x: 424, startPoint y: 130, endPoint x: 119, endPoint y: 189, distance: 310.5
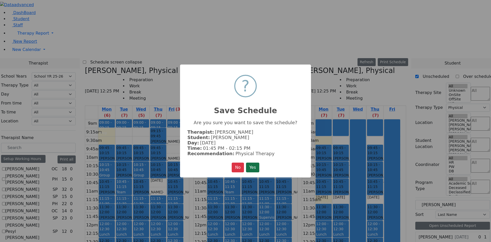
click at [253, 167] on button "Yes" at bounding box center [252, 168] width 13 height 10
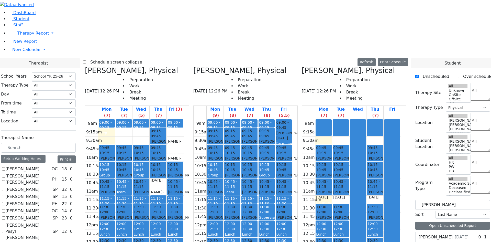
drag, startPoint x: 121, startPoint y: 196, endPoint x: 121, endPoint y: 192, distance: 4.1
drag, startPoint x: 120, startPoint y: 192, endPoint x: 120, endPoint y: 185, distance: 6.7
click at [115, 185] on div "09:00 - 09:15 Prep 09:45 - 10:15 Rosenberg Shimon - 03/10/2022 Unknown 10:15 - …" at bounding box center [106, 220] width 17 height 203
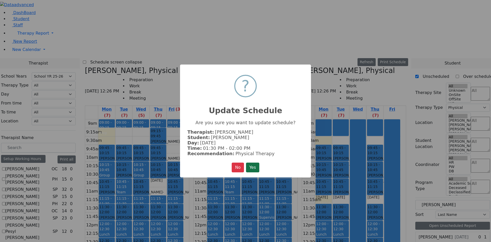
click at [257, 168] on button "Yes" at bounding box center [252, 168] width 13 height 10
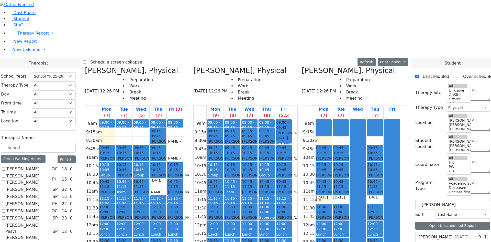
click at [434, 234] on label "Klein Esther" at bounding box center [436, 237] width 34 height 6
drag, startPoint x: 436, startPoint y: 130, endPoint x: 158, endPoint y: 171, distance: 281.8
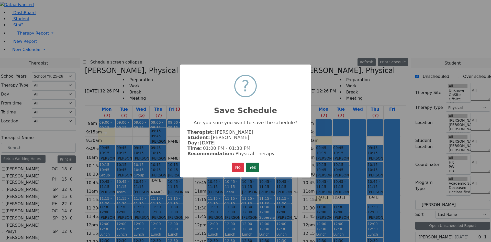
click at [255, 167] on button "Yes" at bounding box center [252, 168] width 13 height 10
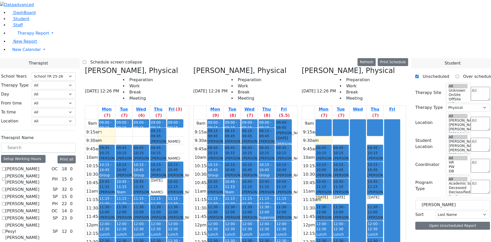
scroll to position [0, 0]
click at [23, 173] on label "[PERSON_NAME] [PERSON_NAME]" at bounding box center [27, 179] width 45 height 12
click at [5, 177] on input "[PERSON_NAME] [PERSON_NAME]" at bounding box center [3, 178] width 3 height 3
checkbox input "true"
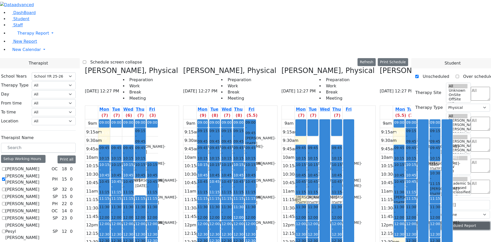
click at [460, 222] on button "Open Unscheduled Report" at bounding box center [453, 226] width 75 height 8
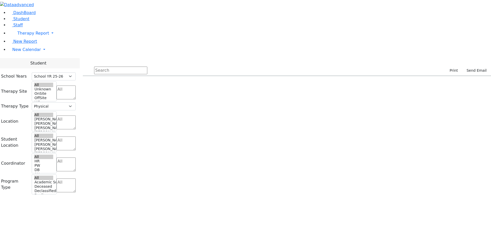
select select "212"
select select "2"
click at [19, 36] on span "New Calendar" at bounding box center [33, 33] width 32 height 5
click at [24, 62] on span "Calendar" at bounding box center [20, 59] width 18 height 5
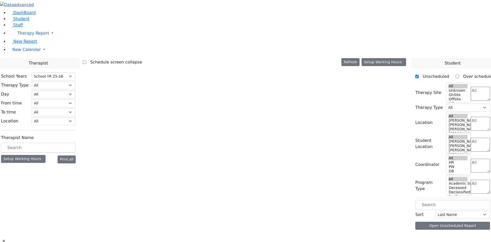
select select "212"
select select "2"
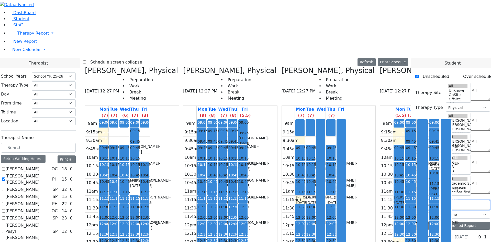
click at [431, 200] on input "text" at bounding box center [453, 205] width 75 height 10
type input "ko"
drag, startPoint x: 443, startPoint y: 139, endPoint x: 363, endPoint y: 149, distance: 80.6
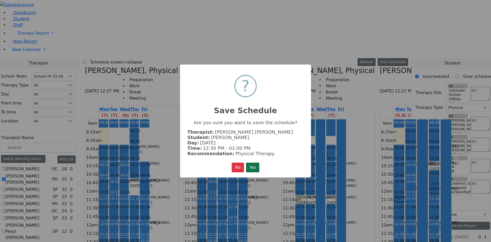
click at [256, 164] on button "Yes" at bounding box center [252, 168] width 13 height 10
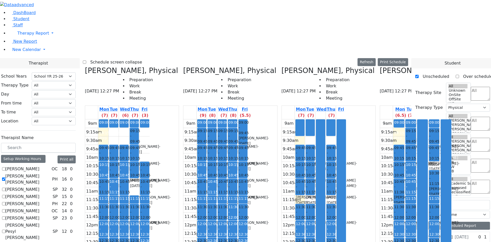
click at [137, 58] on label "Schedule screen collapse" at bounding box center [114, 62] width 56 height 8
click at [86, 60] on input "Schedule screen collapse" at bounding box center [84, 61] width 3 height 3
checkbox input "true"
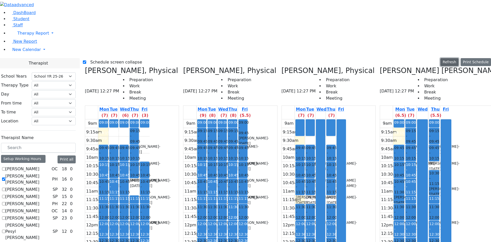
click at [451, 58] on button "Refresh" at bounding box center [450, 62] width 18 height 8
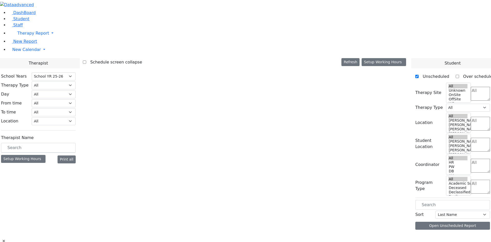
select select "212"
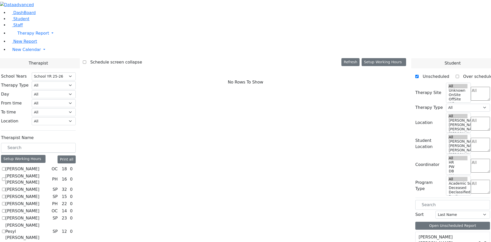
click at [50, 173] on label "[PERSON_NAME] [PERSON_NAME]" at bounding box center [27, 179] width 45 height 12
click at [5, 177] on input "[PERSON_NAME] [PERSON_NAME]" at bounding box center [3, 178] width 3 height 3
checkbox input "true"
select select "2"
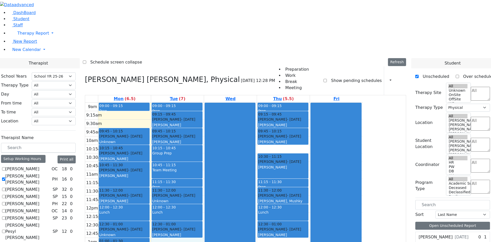
drag, startPoint x: 225, startPoint y: 172, endPoint x: 224, endPoint y: 184, distance: 12.0
click at [224, 189] on div "9am 9:15am 9:30am 9:45am 10am 10:15am 10:30am 10:45am 11am 11:15am 11:30am 11:4…" at bounding box center [224, 204] width 278 height 203
click at [440, 200] on input "text" at bounding box center [453, 205] width 75 height 10
click at [435, 232] on div "Sofer Perry 8/20/2019" at bounding box center [443, 237] width 55 height 10
drag, startPoint x: 437, startPoint y: 131, endPoint x: 231, endPoint y: 175, distance: 210.5
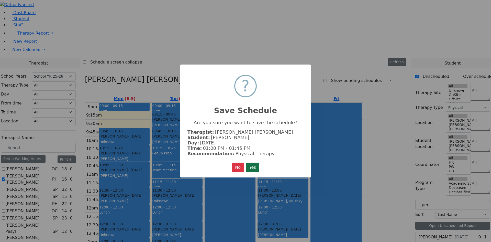
click at [251, 171] on button "Yes" at bounding box center [252, 168] width 13 height 10
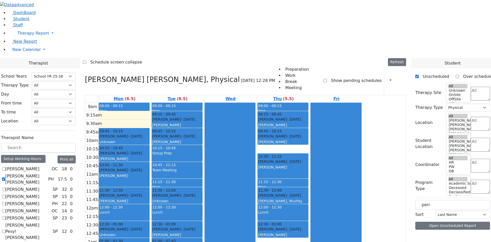
click at [149, 221] on div "12:30 - 01:00" at bounding box center [124, 223] width 50 height 5
click at [308, 226] on div "Tyrnauer Yakov - 09/14/2021" at bounding box center [283, 228] width 50 height 5
click at [308, 193] on div "Kestenbaum Bentzian - 09/23/2019" at bounding box center [283, 195] width 50 height 5
click at [308, 134] on div "Lev Rachel - 07/16/2021 Ptalis, Aliza" at bounding box center [283, 139] width 50 height 11
click at [308, 122] on div "[PERSON_NAME]" at bounding box center [283, 124] width 50 height 5
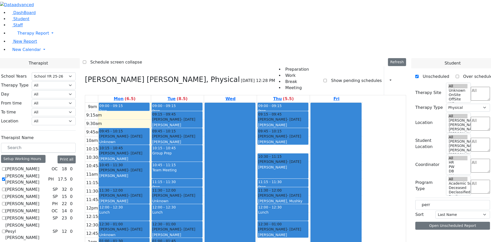
drag, startPoint x: 164, startPoint y: 187, endPoint x: 164, endPoint y: 193, distance: 5.9
click at [164, 194] on div "9am 9:15am 9:30am 9:45am 10am 10:15am 10:30am 10:45am 11am 11:15am 11:30am 11:4…" at bounding box center [224, 204] width 278 height 203
drag, startPoint x: 438, startPoint y: 87, endPoint x: 406, endPoint y: 87, distance: 32.2
type input "shie"
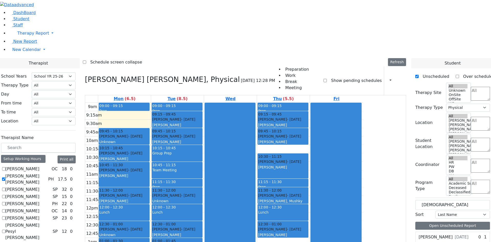
click at [418, 237] on icon at bounding box center [418, 237] width 0 height 0
drag, startPoint x: 436, startPoint y: 130, endPoint x: 173, endPoint y: 192, distance: 269.9
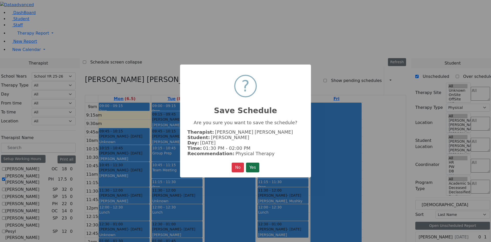
click at [255, 165] on button "Yes" at bounding box center [252, 168] width 13 height 10
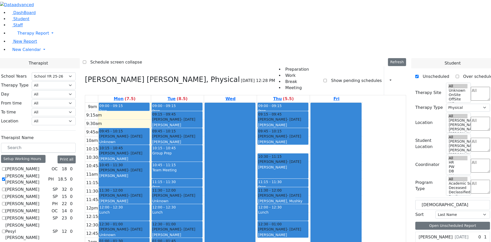
click at [444, 234] on label "[PERSON_NAME]" at bounding box center [436, 237] width 34 height 6
drag, startPoint x: 438, startPoint y: 129, endPoint x: 334, endPoint y: 171, distance: 111.6
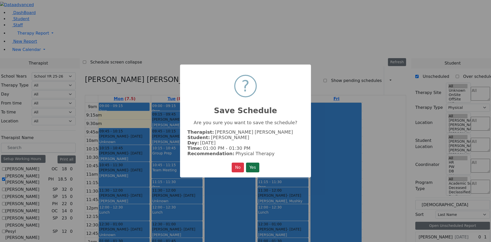
click at [257, 168] on button "Yes" at bounding box center [252, 168] width 13 height 10
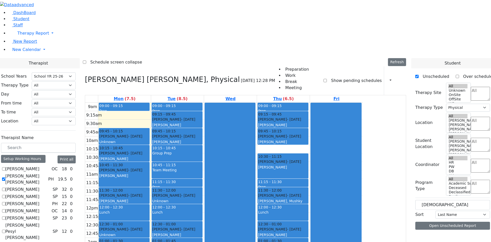
click at [46, 173] on label "[PERSON_NAME] [PERSON_NAME]" at bounding box center [25, 179] width 41 height 12
click at [5, 177] on input "[PERSON_NAME] [PERSON_NAME]" at bounding box center [3, 178] width 3 height 3
checkbox input "false"
select select
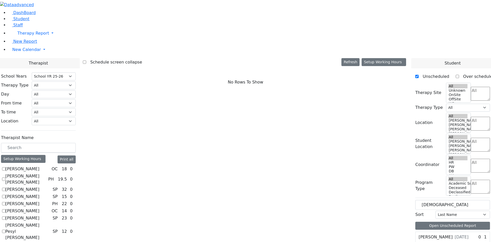
scroll to position [77, 0]
click at [76, 117] on select "All Binyan Klein 5 Binyan Klein 4 Binyan Klein 3 Binyan Klein 2 Binyan Klein 1 …" at bounding box center [54, 121] width 44 height 8
select select "33"
click at [76, 117] on select "All Binyan Klein 5 Binyan Klein 4 Binyan Klein 3 Binyan Klein 2 Binyan Klein 1 …" at bounding box center [54, 121] width 44 height 8
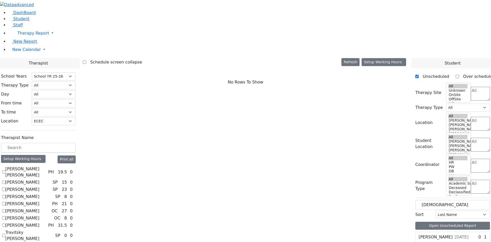
click at [64, 166] on div "Abramsky Sara Chana PH 19.5 0 Auslander Susanne SP 15 0 Berger Gitty SP 23" at bounding box center [38, 214] width 75 height 97
click at [39, 222] on label "[PERSON_NAME]" at bounding box center [22, 225] width 34 height 6
click at [5, 223] on input "[PERSON_NAME]" at bounding box center [3, 224] width 3 height 3
checkbox input "true"
select select "2"
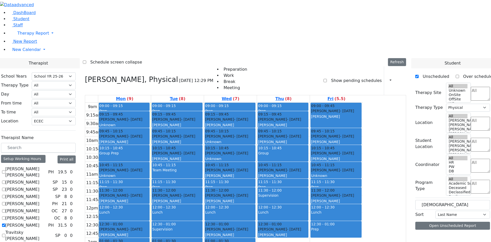
click at [39, 222] on label "[PERSON_NAME]" at bounding box center [22, 225] width 34 height 6
click at [5, 223] on input "[PERSON_NAME]" at bounding box center [3, 224] width 3 height 3
checkbox input "false"
select select
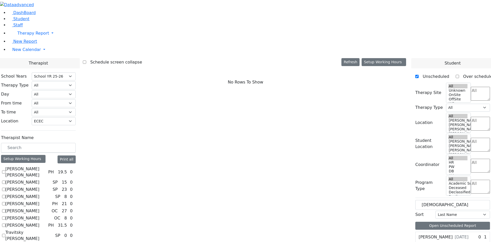
click at [39, 179] on label "[PERSON_NAME]" at bounding box center [22, 182] width 34 height 6
click at [5, 180] on input "[PERSON_NAME]" at bounding box center [3, 181] width 3 height 3
checkbox input "true"
select select "3"
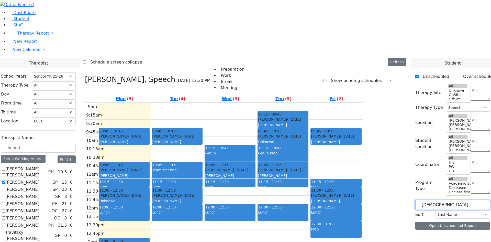
drag, startPoint x: 442, startPoint y: 90, endPoint x: 366, endPoint y: 84, distance: 75.5
click at [381, 82] on div "Therapist School Years Select School YR Summer YR 25 School YR 25-26 Summer YR …" at bounding box center [246, 186] width 498 height 256
click at [449, 234] on label "[PERSON_NAME]" at bounding box center [436, 237] width 34 height 6
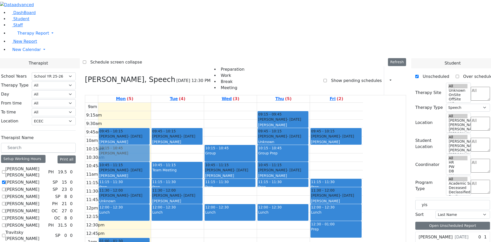
drag, startPoint x: 436, startPoint y: 131, endPoint x: 153, endPoint y: 77, distance: 287.6
click at [153, 77] on div "Therapist School Years Select School YR Summer YR 25 School YR 25-26 Summer YR …" at bounding box center [246, 181] width 498 height 247
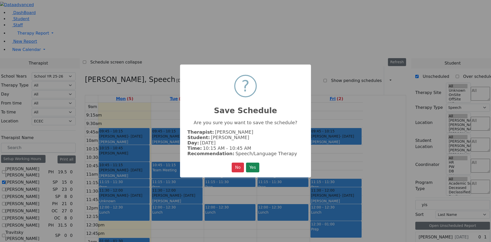
click at [257, 169] on button "Yes" at bounding box center [252, 168] width 13 height 10
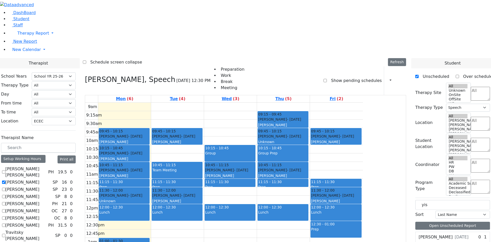
click at [442, 232] on div "Friedman Yisroel 10/8/2019" at bounding box center [443, 237] width 55 height 10
drag, startPoint x: 441, startPoint y: 132, endPoint x: 379, endPoint y: 95, distance: 72.3
click at [379, 95] on div "Therapist School Years Select School YR Summer YR 25 School YR 25-26 Summer YR …" at bounding box center [246, 181] width 498 height 247
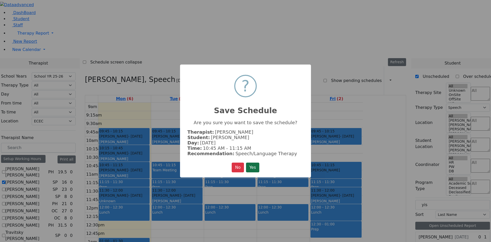
click at [251, 168] on button "Yes" at bounding box center [252, 168] width 13 height 10
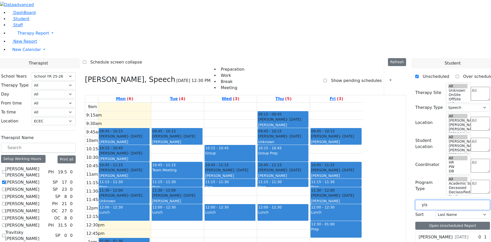
drag, startPoint x: 441, startPoint y: 88, endPoint x: 397, endPoint y: 87, distance: 43.5
click at [397, 87] on div "Therapist School Years Select School YR Summer YR 25 School YR 25-26 Summer YR …" at bounding box center [246, 186] width 498 height 256
type input "wer"
drag, startPoint x: 432, startPoint y: 153, endPoint x: 161, endPoint y: 49, distance: 290.0
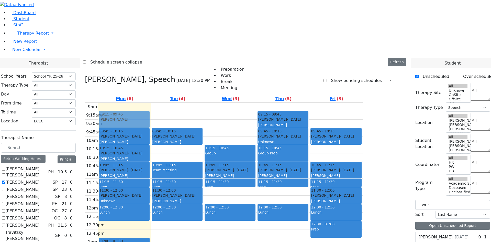
click at [163, 58] on div "Therapist School Years Select School YR Summer YR 25 School YR 25-26 Summer YR …" at bounding box center [246, 195] width 498 height 275
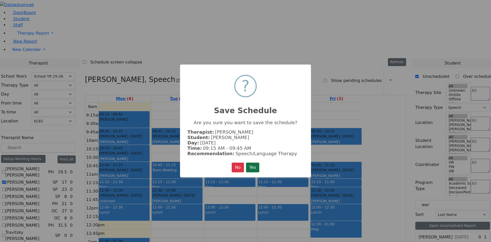
click at [258, 170] on button "Yes" at bounding box center [252, 168] width 13 height 10
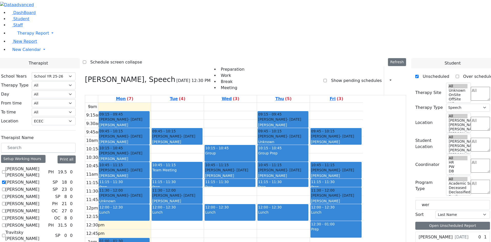
drag, startPoint x: 442, startPoint y: 152, endPoint x: 265, endPoint y: 117, distance: 181.0
click at [276, 121] on div "Therapist School Years Select School YR Summer YR 25 School YR 25-26 Summer YR …" at bounding box center [246, 195] width 498 height 275
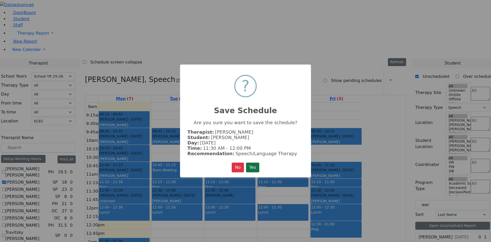
click at [256, 166] on button "Yes" at bounding box center [252, 168] width 13 height 10
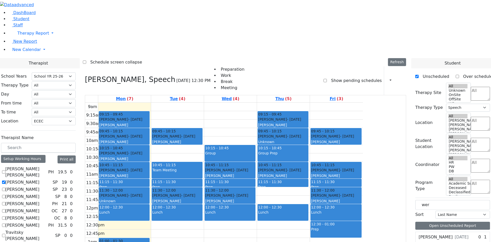
drag, startPoint x: 442, startPoint y: 152, endPoint x: 374, endPoint y: 78, distance: 99.8
click at [374, 78] on div "Therapist School Years Select School YR Summer YR 25 School YR 25-26 Summer YR …" at bounding box center [246, 195] width 498 height 275
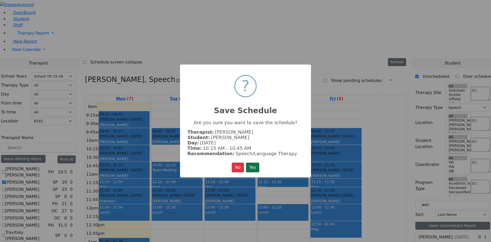
click at [253, 164] on button "Yes" at bounding box center [252, 168] width 13 height 10
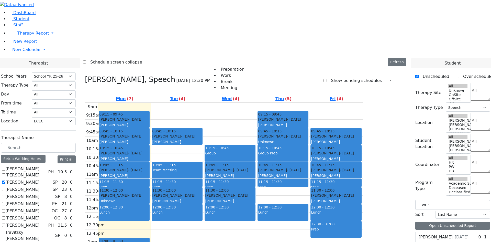
click at [53, 229] on label "Travitsky [PERSON_NAME]" at bounding box center [29, 235] width 48 height 12
click at [5, 234] on input "Travitsky [PERSON_NAME]" at bounding box center [3, 235] width 3 height 3
checkbox input "true"
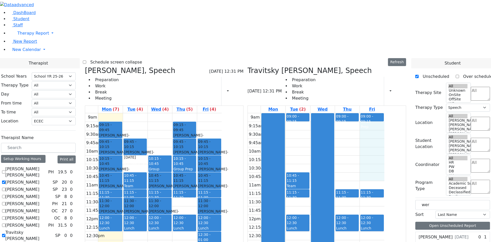
drag, startPoint x: 398, startPoint y: 49, endPoint x: 400, endPoint y: 101, distance: 52.0
click at [385, 113] on div "9am 9:15am 9:30am 9:45am 10am 10:15am 10:30am 10:45am 11am 11:15am 11:30am 11:4…" at bounding box center [316, 214] width 137 height 203
click at [378, 113] on div "9am 9:15am 9:30am 9:45am 10am 10:15am 10:30am 10:45am 11am 11:15am 11:30am 11:4…" at bounding box center [316, 214] width 137 height 203
drag, startPoint x: 380, startPoint y: 94, endPoint x: 380, endPoint y: 96, distance: 2.6
click at [385, 113] on div "9am 9:15am 9:30am 9:45am 10am 10:15am 10:30am 10:45am 11am 11:15am 11:30am 11:4…" at bounding box center [316, 214] width 137 height 203
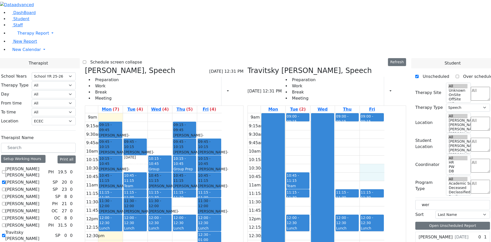
drag, startPoint x: 436, startPoint y: 89, endPoint x: 409, endPoint y: 89, distance: 26.4
click at [409, 89] on div "Therapist School Years Select School YR Summer YR 25 School YR 25-26 Summer YR …" at bounding box center [246, 188] width 498 height 260
drag, startPoint x: 330, startPoint y: 48, endPoint x: 328, endPoint y: 57, distance: 9.6
click at [328, 113] on div "9am 9:15am 9:30am 9:45am 10am 10:15am 10:30am 10:45am 11am 11:15am 11:30am 11:4…" at bounding box center [316, 214] width 137 height 203
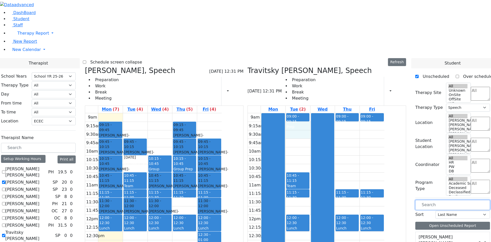
scroll to position [1024, 0]
click at [434, 200] on input "text" at bounding box center [453, 205] width 75 height 10
drag, startPoint x: 189, startPoint y: 85, endPoint x: 196, endPoint y: 89, distance: 7.7
click at [189, 113] on div "9am 9:15am 9:30am 9:45am 10am 10:15am 10:30am 10:45am 11am 11:15am 11:30am 11:4…" at bounding box center [153, 214] width 137 height 203
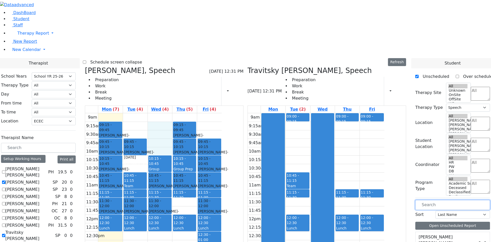
drag, startPoint x: 212, startPoint y: 74, endPoint x: 211, endPoint y: 52, distance: 22.1
click at [210, 113] on div "9am 9:15am 9:30am 9:45am 10am 10:15am 10:30am 10:45am 11am 11:15am 11:30am 11:4…" at bounding box center [153, 214] width 137 height 203
drag, startPoint x: 191, startPoint y: 51, endPoint x: 191, endPoint y: 53, distance: 2.8
click at [191, 113] on div "9am 9:15am 9:30am 9:45am 10am 10:15am 10:30am 10:45am 11am 11:15am 11:30am 11:4…" at bounding box center [153, 214] width 137 height 203
click at [162, 113] on div "9am 9:15am 9:30am 9:45am 10am 10:15am 10:30am 10:45am 11am 11:15am 11:30am 11:4…" at bounding box center [153, 214] width 137 height 203
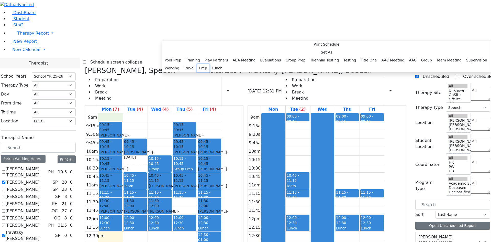
click at [210, 72] on button "Prep" at bounding box center [203, 68] width 13 height 8
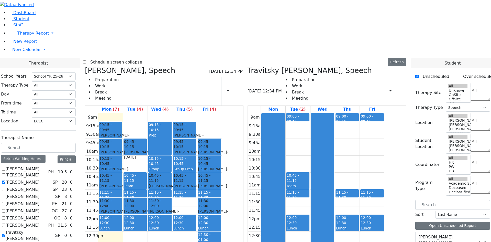
click at [171, 133] on div "Prep" at bounding box center [160, 144] width 22 height 22
click at [233, 59] on button "Delete Selected Schedule" at bounding box center [243, 62] width 51 height 8
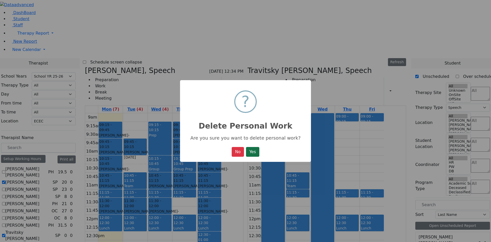
click at [249, 149] on button "Yes" at bounding box center [252, 152] width 13 height 10
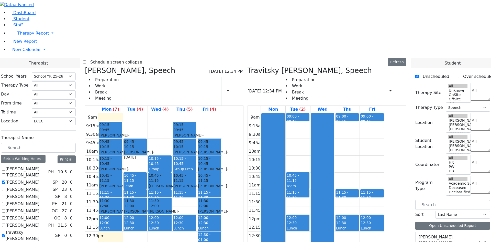
click at [158, 113] on div "9am 9:15am 9:30am 9:45am 10am 10:15am 10:30am 10:45am 11am 11:15am 11:30am 11:4…" at bounding box center [153, 214] width 137 height 203
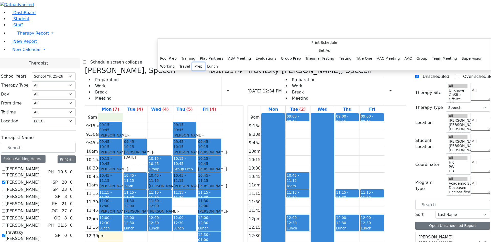
click at [205, 70] on button "Prep" at bounding box center [198, 66] width 13 height 8
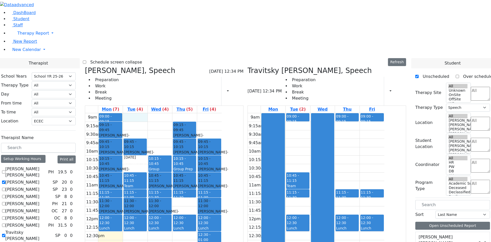
click at [181, 113] on div "9am 9:15am 9:30am 9:45am 10am 10:15am 10:30am 10:45am 11am 11:15am 11:30am 11:4…" at bounding box center [153, 214] width 137 height 203
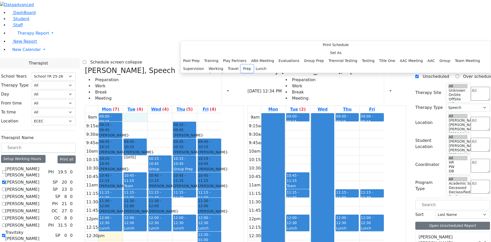
click at [241, 73] on button "Prep" at bounding box center [247, 69] width 13 height 8
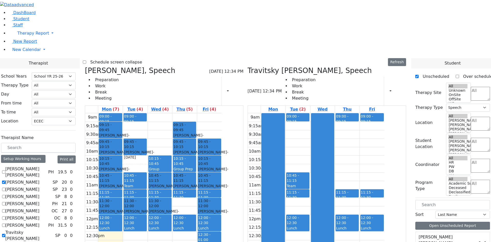
click at [200, 113] on div "9am 9:15am 9:30am 9:45am 10am 10:15am 10:30am 10:45am 11am 11:15am 11:30am 11:4…" at bounding box center [153, 214] width 137 height 203
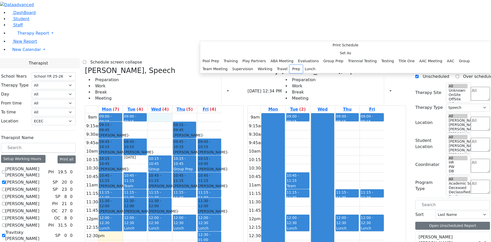
click at [290, 73] on button "Prep" at bounding box center [296, 69] width 13 height 8
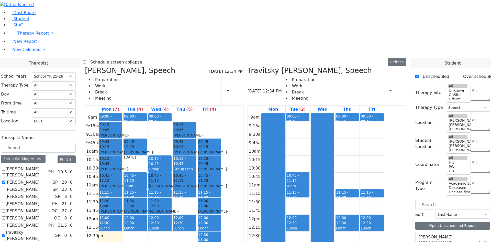
click at [222, 113] on div "9am 9:15am 9:30am 9:45am 10am 10:15am 10:30am 10:45am 11am 11:15am 11:30am 11:4…" at bounding box center [153, 214] width 137 height 203
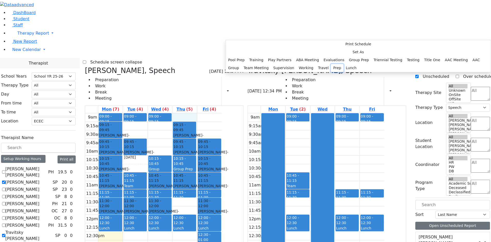
click at [331, 72] on button "Prep" at bounding box center [337, 68] width 13 height 8
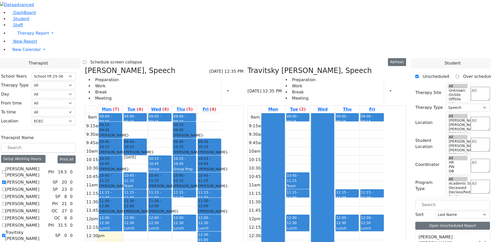
click at [222, 113] on div "9am 9:15am 9:30am 9:45am 10am 10:15am 10:30am 10:45am 11am 11:15am 11:30am 11:4…" at bounding box center [153, 214] width 137 height 203
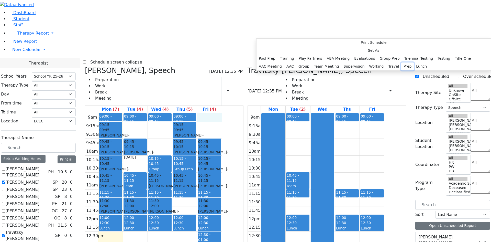
click at [402, 70] on button "Prep" at bounding box center [408, 66] width 13 height 8
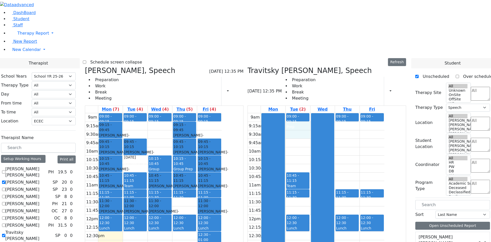
click at [328, 113] on div "9am 9:15am 9:30am 9:45am 10am 10:15am 10:30am 10:45am 11am 11:15am 11:30am 11:4…" at bounding box center [316, 214] width 137 height 203
click at [437, 200] on input "text" at bounding box center [453, 205] width 75 height 10
click at [432, 200] on input "text" at bounding box center [453, 205] width 75 height 10
click at [438, 234] on label "[PERSON_NAME]" at bounding box center [436, 237] width 34 height 6
drag, startPoint x: 439, startPoint y: 129, endPoint x: 322, endPoint y: 69, distance: 131.2
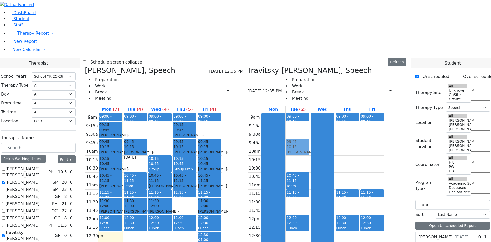
click at [322, 69] on div "Therapist School Years Select School YR Summer YR 25 School YR 25-26 Summer YR …" at bounding box center [246, 187] width 498 height 258
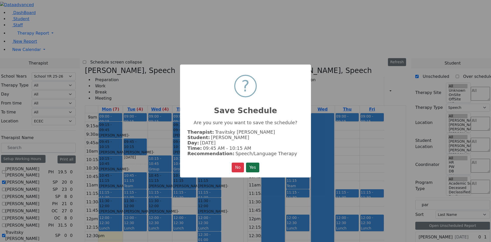
click at [255, 167] on button "Yes" at bounding box center [252, 168] width 13 height 10
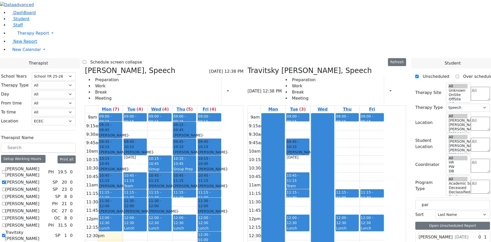
click at [431, 234] on label "[PERSON_NAME]" at bounding box center [436, 237] width 34 height 6
drag, startPoint x: 420, startPoint y: 128, endPoint x: 366, endPoint y: 70, distance: 79.1
click at [367, 69] on div "Therapist School Years Select School YR Summer YR 25 School YR 25-26 Summer YR …" at bounding box center [246, 187] width 498 height 258
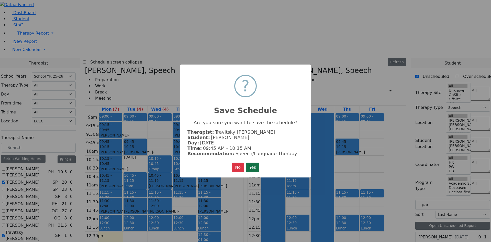
click at [257, 166] on button "Yes" at bounding box center [252, 168] width 13 height 10
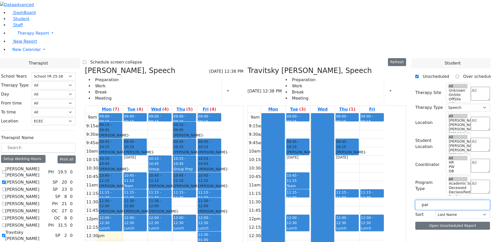
drag, startPoint x: 436, startPoint y: 87, endPoint x: 392, endPoint y: 87, distance: 43.8
click at [392, 87] on div "Therapist School Years Select School YR Summer YR 25 School YR 25-26 Summer YR …" at bounding box center [246, 188] width 498 height 260
type input "glu"
click at [418, 237] on span at bounding box center [418, 237] width 0 height 0
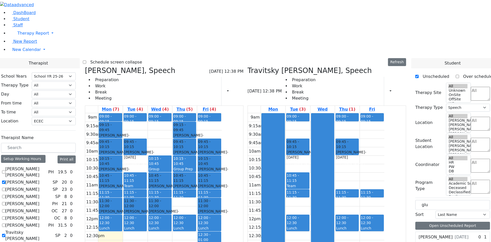
checkbox input "true"
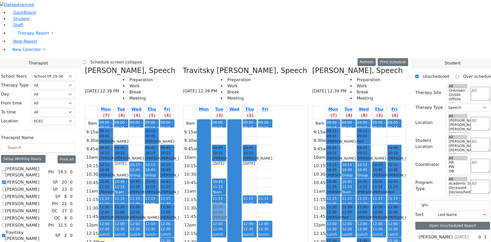
drag, startPoint x: 453, startPoint y: 130, endPoint x: 262, endPoint y: 115, distance: 191.7
click at [262, 115] on div "Therapist School Years Select School YR Summer YR 25 School YR 25-26 Summer YR …" at bounding box center [246, 190] width 498 height 264
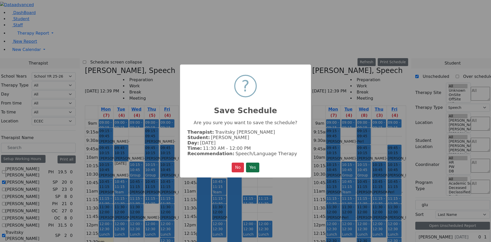
click at [255, 164] on button "Yes" at bounding box center [252, 168] width 13 height 10
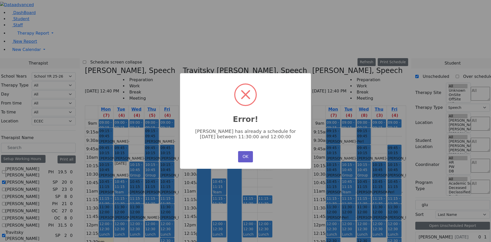
click at [242, 156] on button "OK" at bounding box center [245, 156] width 15 height 11
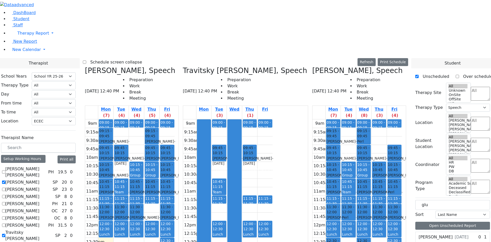
click at [459, 234] on span "7/27/2020" at bounding box center [462, 237] width 14 height 6
drag, startPoint x: 439, startPoint y: 130, endPoint x: 266, endPoint y: 43, distance: 193.8
click at [266, 58] on div "Therapist School Years Select School YR Summer YR 25 School YR 25-26 Summer YR …" at bounding box center [246, 190] width 498 height 264
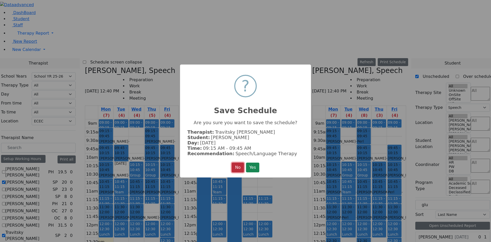
drag, startPoint x: 236, startPoint y: 170, endPoint x: 324, endPoint y: 169, distance: 88.0
click at [237, 170] on button "No" at bounding box center [238, 168] width 12 height 10
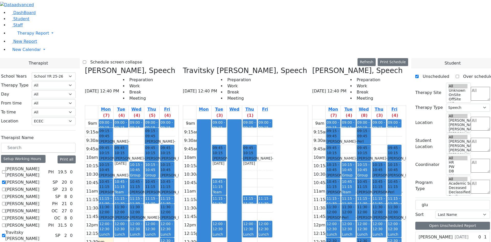
click at [442, 232] on div "Gluck Azaria 7/27/2020" at bounding box center [443, 237] width 55 height 10
drag, startPoint x: 441, startPoint y: 131, endPoint x: 265, endPoint y: 149, distance: 177.8
click at [264, 150] on div "Therapist School Years Select School YR Summer YR 25 School YR 25-26 Summer YR …" at bounding box center [246, 190] width 498 height 264
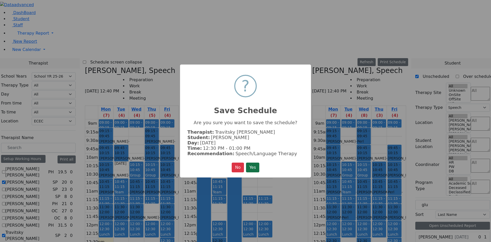
click at [257, 168] on button "Yes" at bounding box center [252, 168] width 13 height 10
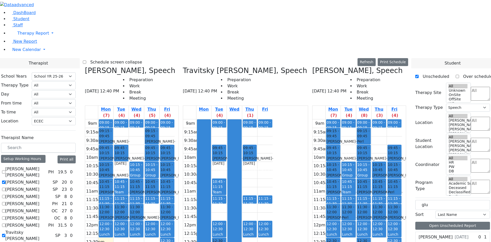
click at [444, 232] on div "Gluck Azaria 7/27/2020" at bounding box center [443, 237] width 55 height 10
drag, startPoint x: 441, startPoint y: 131, endPoint x: 298, endPoint y: 118, distance: 143.6
click at [298, 118] on div "Therapist School Years Select School YR Summer YR 25 School YR 25-26 Summer YR …" at bounding box center [246, 190] width 498 height 264
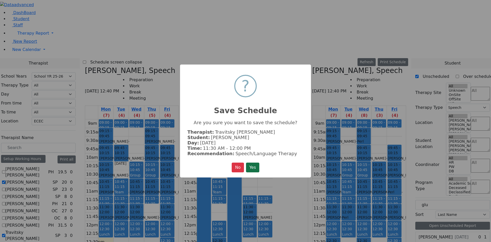
click at [256, 170] on button "Yes" at bounding box center [252, 168] width 13 height 10
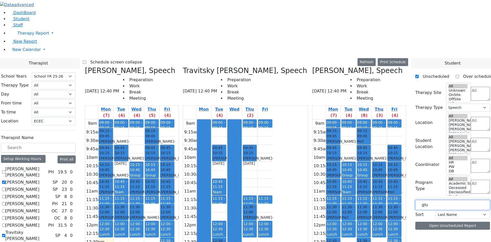
drag, startPoint x: 436, startPoint y: 90, endPoint x: 404, endPoint y: 86, distance: 31.5
click at [405, 86] on div "Therapist School Years Select School YR Summer YR 25 School YR 25-26 Summer YR …" at bounding box center [246, 188] width 498 height 260
click at [442, 234] on label "[PERSON_NAME]" at bounding box center [436, 237] width 34 height 6
drag, startPoint x: 434, startPoint y: 130, endPoint x: 266, endPoint y: 79, distance: 175.4
click at [264, 78] on div "Therapist School Years Select School YR Summer YR 25 School YR 25-26 Summer YR …" at bounding box center [246, 190] width 498 height 264
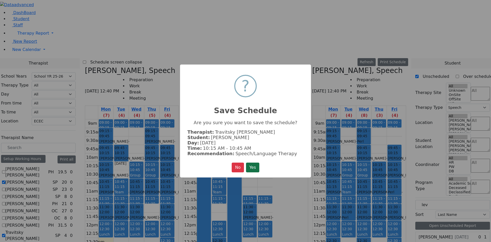
click at [251, 167] on button "Yes" at bounding box center [252, 168] width 13 height 10
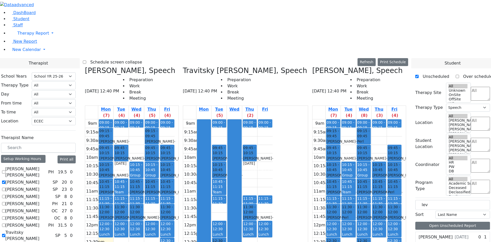
click at [462, 232] on div "Lev Rachel 7/16/2021 0 1" at bounding box center [453, 237] width 74 height 10
click at [429, 232] on div "Lev Rachel 7/16/2021" at bounding box center [443, 237] width 55 height 10
drag, startPoint x: 447, startPoint y: 130, endPoint x: 295, endPoint y: 95, distance: 155.9
click at [295, 95] on div "Therapist School Years Select School YR Summer YR 25 School YR 25-26 Summer YR …" at bounding box center [246, 190] width 498 height 264
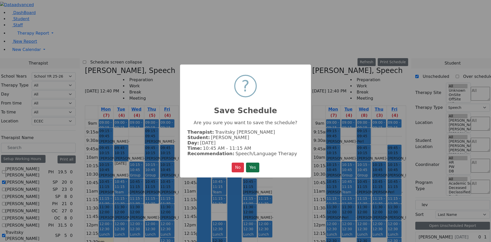
click at [253, 168] on button "Yes" at bounding box center [252, 168] width 13 height 10
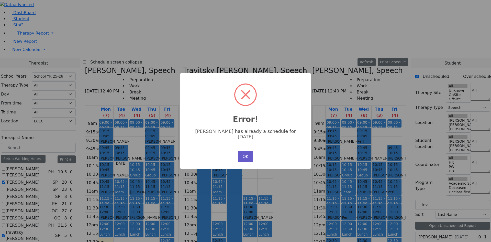
click at [246, 152] on button "OK" at bounding box center [245, 156] width 15 height 11
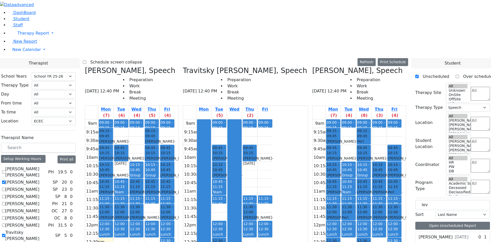
click at [437, 232] on div "Lev Rachel 7/16/2021" at bounding box center [443, 237] width 55 height 10
drag, startPoint x: 436, startPoint y: 129, endPoint x: 299, endPoint y: 44, distance: 161.8
click at [299, 58] on div "Therapist School Years Select School YR Summer YR 25 School YR 25-26 Summer YR …" at bounding box center [246, 190] width 498 height 264
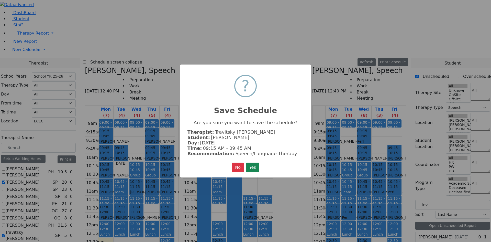
click at [258, 169] on button "Yes" at bounding box center [252, 168] width 13 height 10
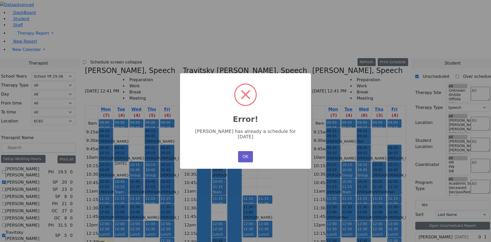
click at [242, 154] on button "OK" at bounding box center [245, 156] width 15 height 11
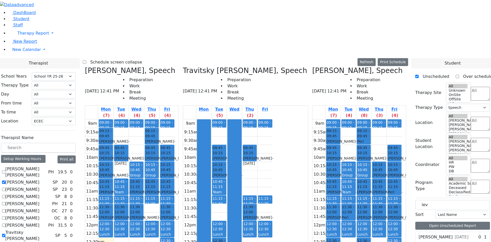
click at [437, 234] on label "[PERSON_NAME]" at bounding box center [436, 237] width 34 height 6
drag, startPoint x: 436, startPoint y: 130, endPoint x: 311, endPoint y: 60, distance: 143.0
click at [311, 60] on div "Therapist School Years Select School YR Summer YR 25 School YR 25-26 Summer YR …" at bounding box center [246, 190] width 498 height 264
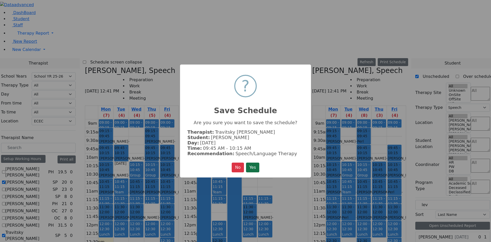
click at [249, 166] on button "Yes" at bounding box center [252, 168] width 13 height 10
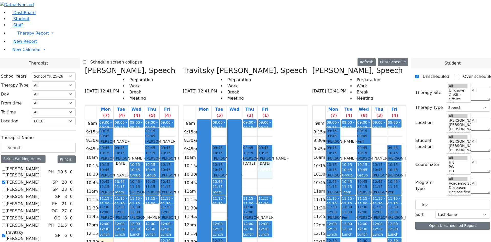
drag, startPoint x: 307, startPoint y: 76, endPoint x: 309, endPoint y: 82, distance: 6.6
click at [273, 119] on div "9am 9:15am 9:30am 9:45am 10am 10:15am 10:30am 10:45am 11am 11:15am 11:30am 11:4…" at bounding box center [228, 220] width 90 height 203
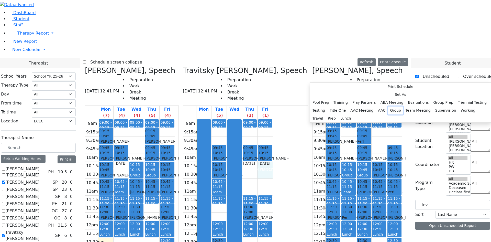
click at [388, 114] on button "Group" at bounding box center [396, 110] width 16 height 8
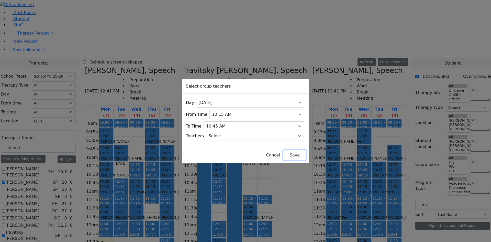
click at [286, 154] on button "Save" at bounding box center [295, 155] width 23 height 10
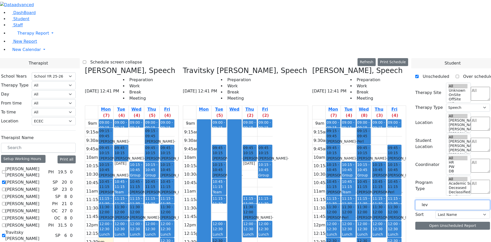
drag, startPoint x: 443, startPoint y: 85, endPoint x: 404, endPoint y: 85, distance: 38.4
click at [404, 85] on div "Therapist School Years Select School YR Summer YR 25 School YR 25-26 Summer YR …" at bounding box center [246, 188] width 498 height 260
drag, startPoint x: 461, startPoint y: 148, endPoint x: 269, endPoint y: 116, distance: 194.6
click at [262, 115] on div "Therapist School Years Select School YR Summer YR 25 School YR 25-26 Summer YR …" at bounding box center [246, 190] width 498 height 264
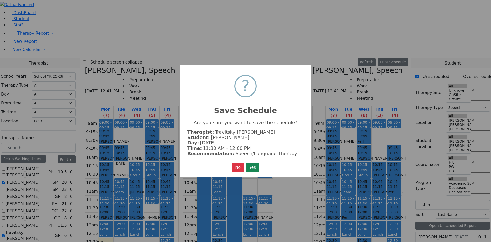
click at [251, 167] on button "Yes" at bounding box center [252, 168] width 13 height 10
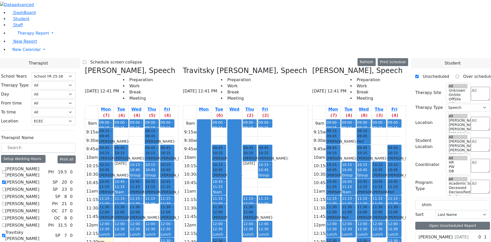
drag, startPoint x: 406, startPoint y: 145, endPoint x: 296, endPoint y: 96, distance: 121.2
click at [296, 94] on div "Therapist School Years Select School YR Summer YR 25 School YR 25-26 Summer YR …" at bounding box center [246, 190] width 498 height 264
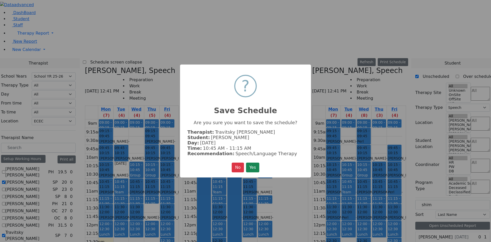
click at [253, 166] on button "Yes" at bounding box center [252, 168] width 13 height 10
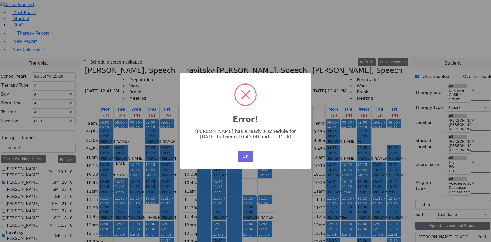
drag, startPoint x: 242, startPoint y: 158, endPoint x: 251, endPoint y: 156, distance: 8.9
click at [243, 158] on button "OK" at bounding box center [245, 156] width 15 height 11
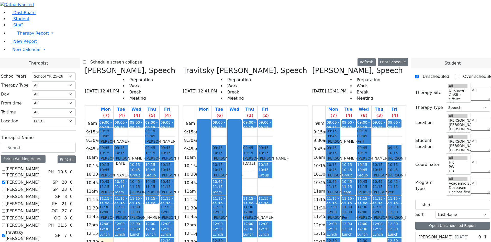
drag, startPoint x: 396, startPoint y: 145, endPoint x: 294, endPoint y: 152, distance: 102.6
click at [294, 152] on div "Therapist School Years Select School YR Summer YR 25 School YR 25-26 Summer YR …" at bounding box center [246, 190] width 498 height 264
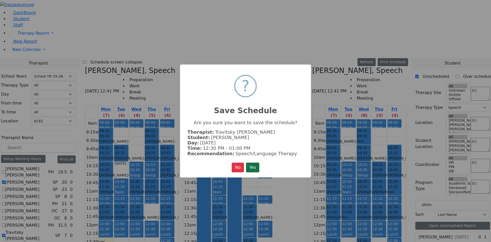
click at [252, 166] on button "Yes" at bounding box center [252, 168] width 13 height 10
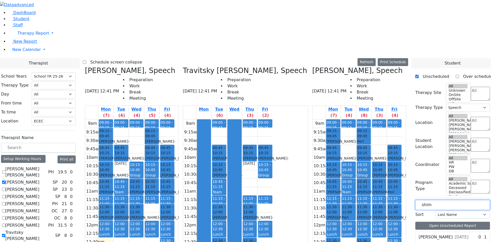
drag, startPoint x: 413, startPoint y: 85, endPoint x: 378, endPoint y: 79, distance: 35.1
click at [379, 79] on div "Therapist School Years Select School YR Summer YR 25 School YR 25-26 Summer YR …" at bounding box center [246, 188] width 498 height 260
type input "z"
drag, startPoint x: 418, startPoint y: 85, endPoint x: 360, endPoint y: 84, distance: 58.4
click at [360, 84] on div "Therapist School Years Select School YR Summer YR 25 School YR 25-26 Summer YR …" at bounding box center [246, 188] width 498 height 260
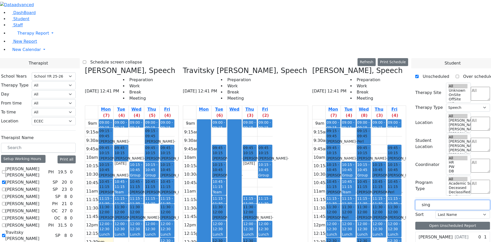
type input "sing"
click at [431, 234] on label "[PERSON_NAME]" at bounding box center [436, 237] width 34 height 6
drag, startPoint x: 442, startPoint y: 130, endPoint x: 265, endPoint y: 167, distance: 181.5
click at [265, 167] on div "Therapist School Years Select School YR Summer YR 25 School YR 25-26 Summer YR …" at bounding box center [246, 190] width 498 height 264
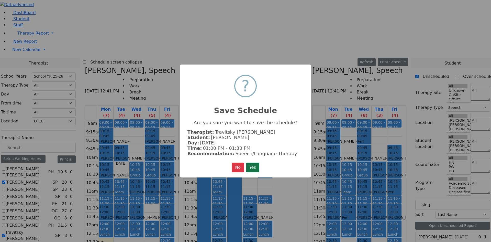
click at [250, 168] on button "Yes" at bounding box center [252, 168] width 13 height 10
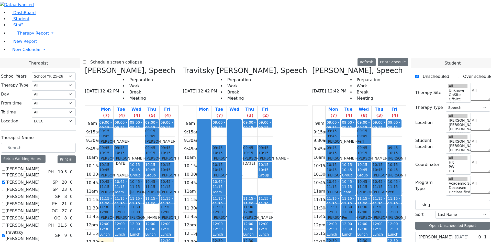
click at [447, 234] on label "[PERSON_NAME]" at bounding box center [436, 237] width 34 height 6
drag, startPoint x: 438, startPoint y: 127, endPoint x: 308, endPoint y: 121, distance: 129.7
click at [309, 119] on div "Therapist School Years Select School YR Summer YR 25 School YR 25-26 Summer YR …" at bounding box center [246, 190] width 498 height 264
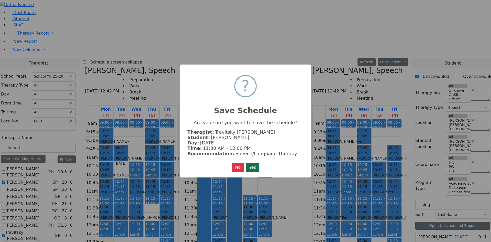
click at [254, 170] on button "Yes" at bounding box center [252, 168] width 13 height 10
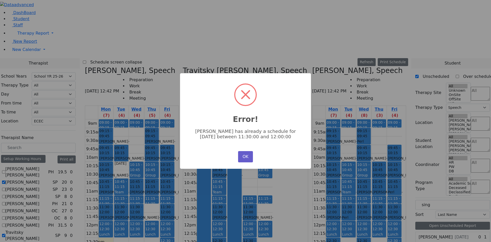
click at [246, 154] on button "OK" at bounding box center [245, 156] width 15 height 11
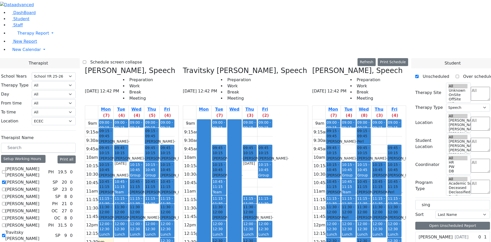
select select "212"
select select "33"
select select "3"
drag, startPoint x: 434, startPoint y: 129, endPoint x: 300, endPoint y: 93, distance: 139.0
click at [300, 93] on div "Therapist School Years Select School YR Summer YR 25 School YR 25-26 Summer YR …" at bounding box center [246, 190] width 498 height 264
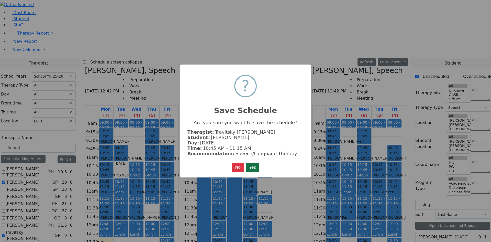
click at [253, 168] on button "Yes" at bounding box center [252, 168] width 13 height 10
